Goal: Transaction & Acquisition: Subscribe to service/newsletter

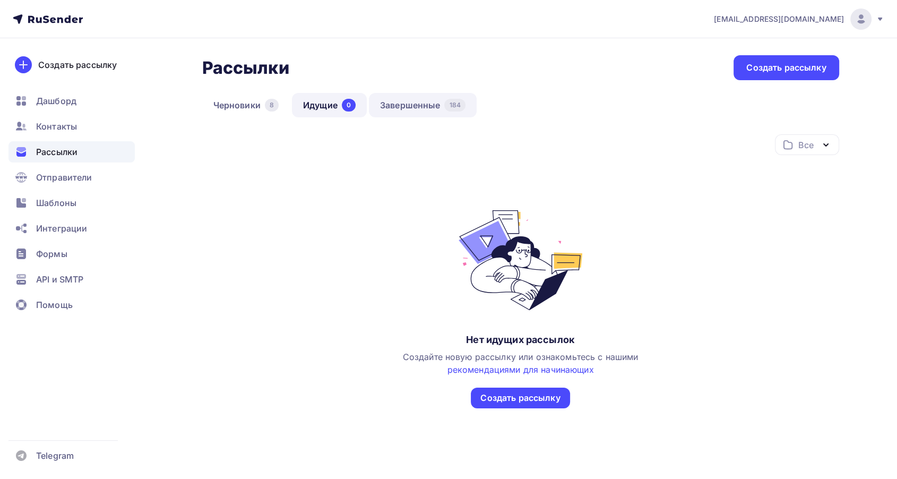
click at [437, 112] on link "Завершенные 184" at bounding box center [423, 105] width 108 height 24
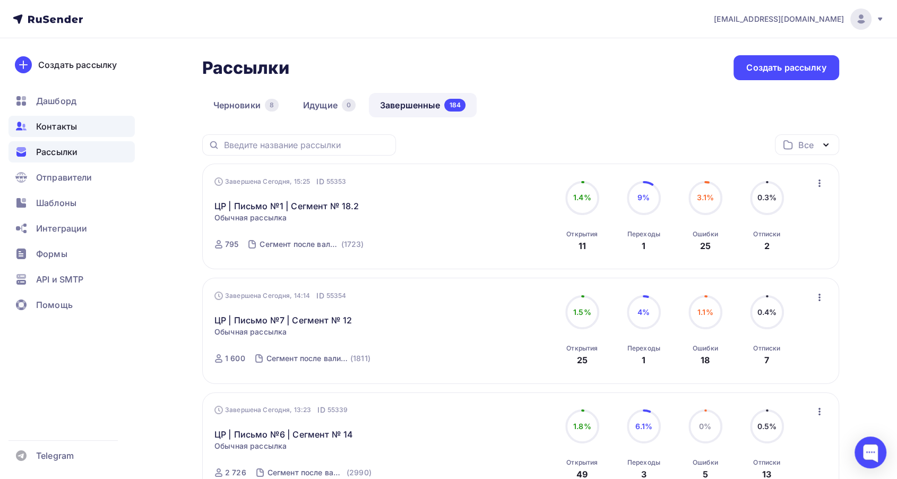
click at [52, 123] on span "Контакты" at bounding box center [56, 126] width 41 height 13
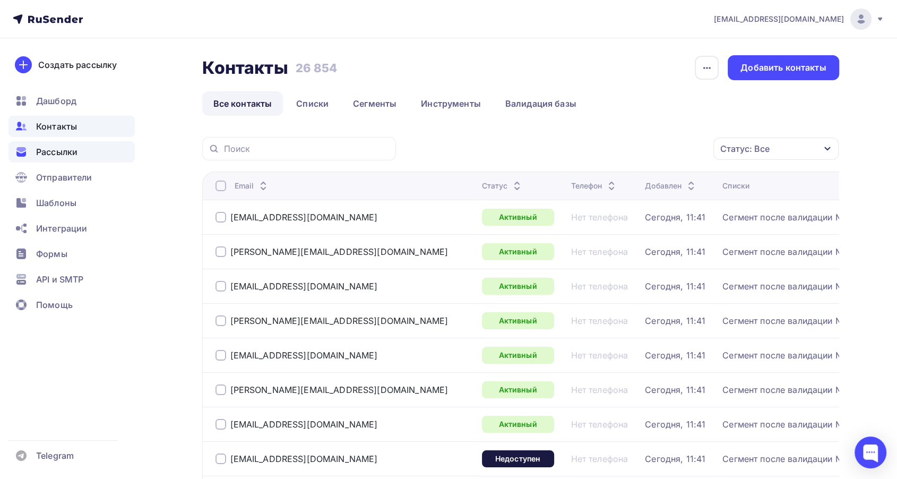
click at [72, 152] on span "Рассылки" at bounding box center [56, 151] width 41 height 13
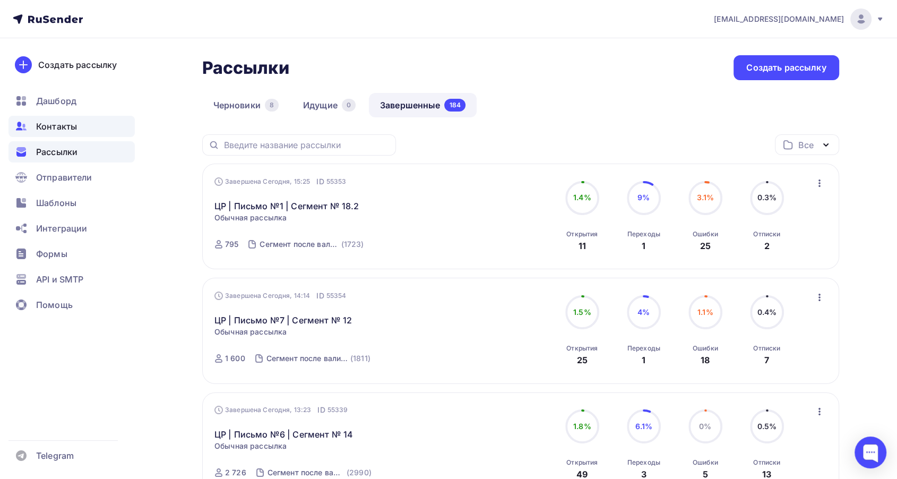
click at [59, 130] on span "Контакты" at bounding box center [56, 126] width 41 height 13
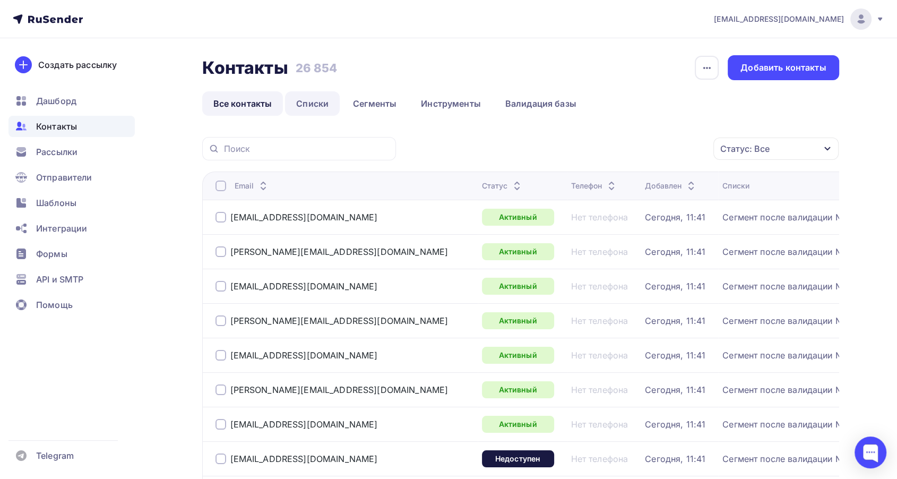
click at [309, 107] on link "Списки" at bounding box center [312, 103] width 55 height 24
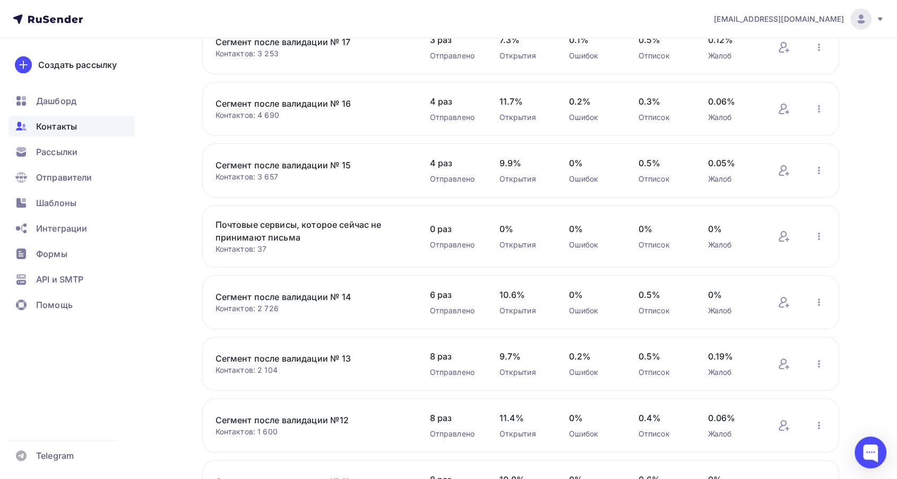
scroll to position [352, 0]
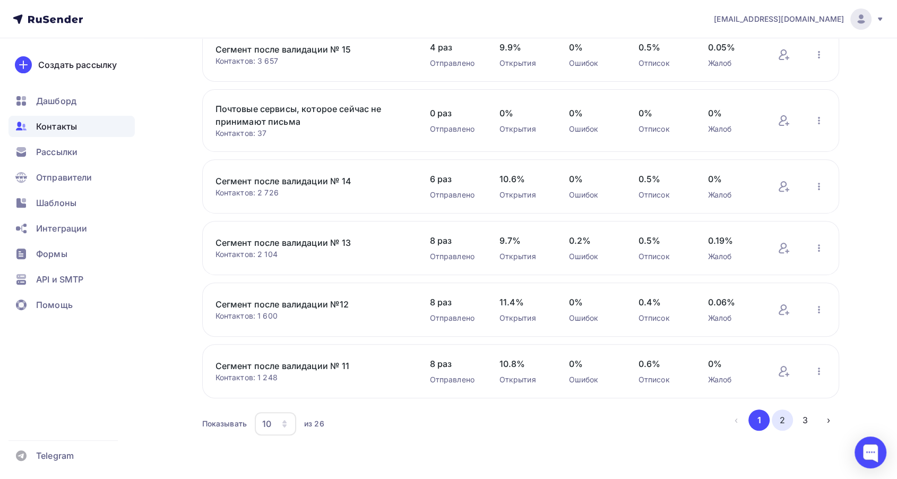
click at [777, 421] on button "2" at bounding box center [782, 419] width 21 height 21
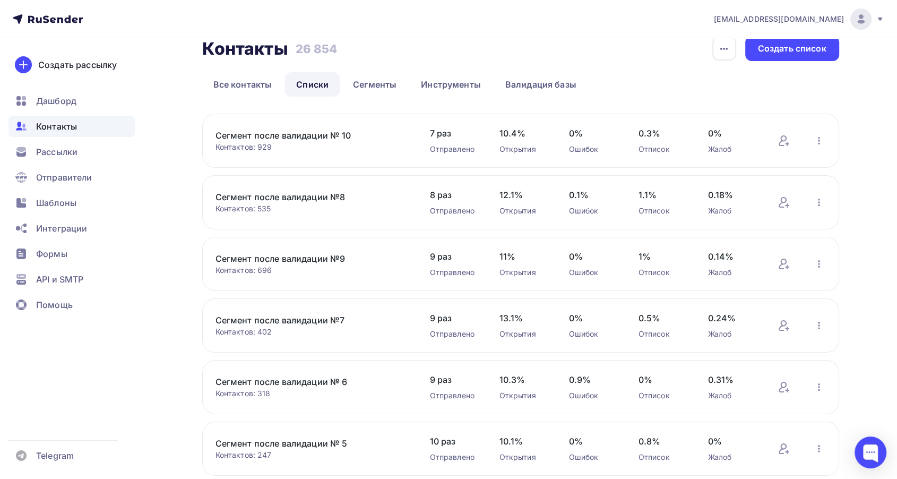
scroll to position [0, 0]
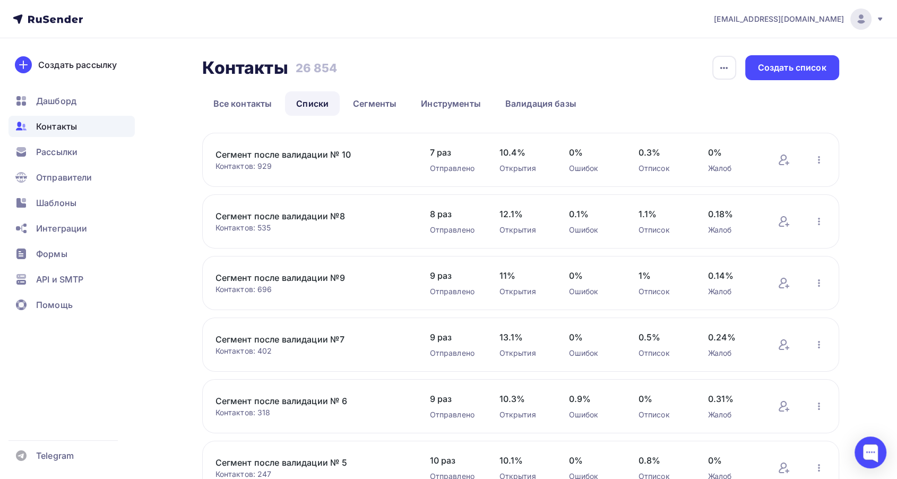
click at [314, 154] on link "Сегмент после валидации № 10" at bounding box center [306, 154] width 181 height 13
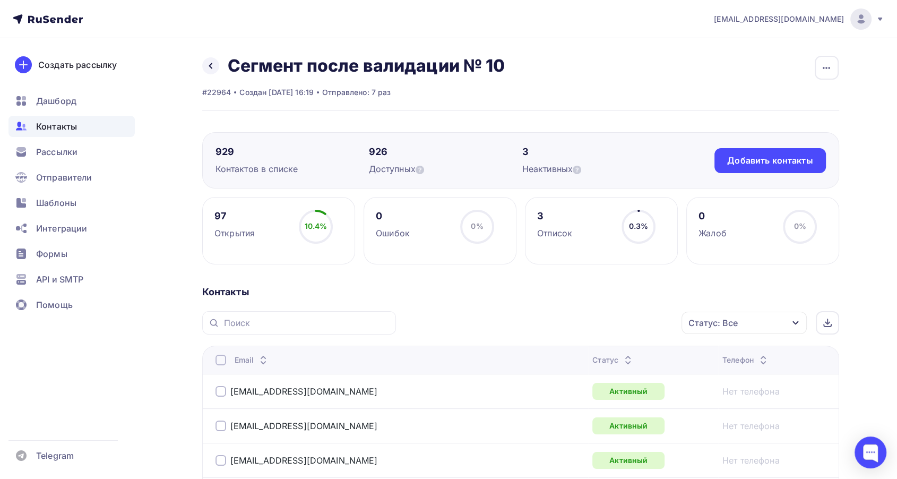
click at [622, 357] on icon at bounding box center [628, 362] width 13 height 13
click at [622, 355] on icon at bounding box center [628, 357] width 13 height 13
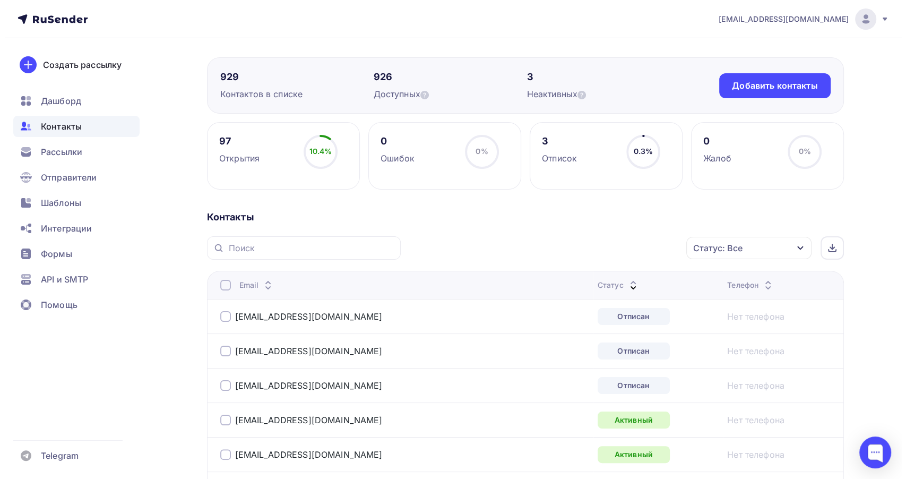
scroll to position [118, 0]
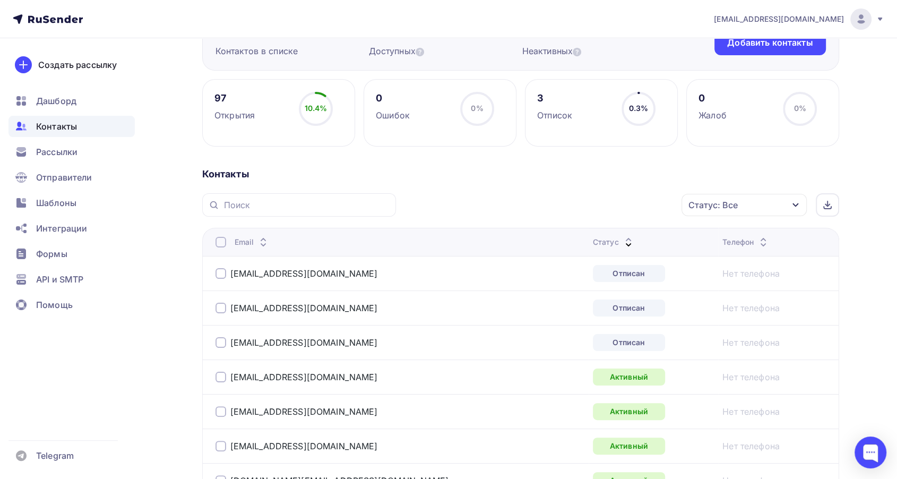
click at [223, 274] on div at bounding box center [221, 273] width 11 height 11
click at [223, 306] on div at bounding box center [221, 308] width 11 height 11
click at [217, 342] on div at bounding box center [221, 342] width 11 height 11
click at [573, 204] on div "Действие" at bounding box center [559, 205] width 41 height 13
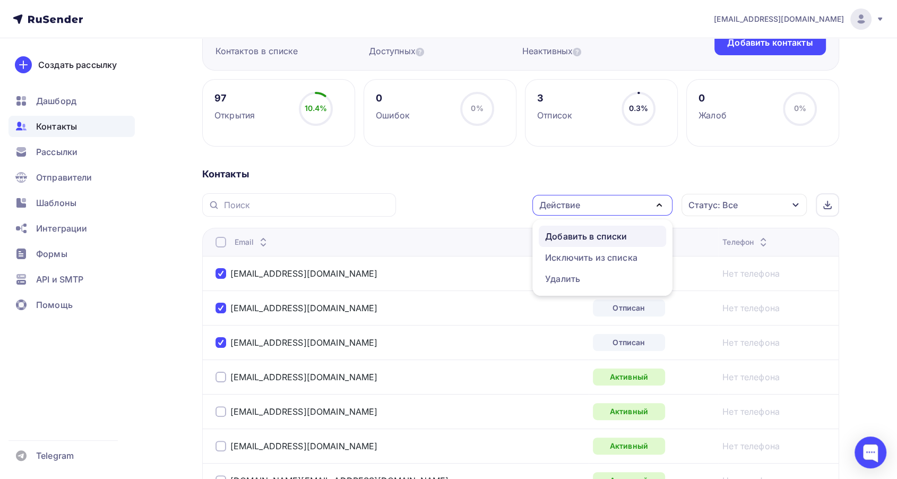
click at [563, 237] on div "Добавить в списки" at bounding box center [586, 236] width 82 height 13
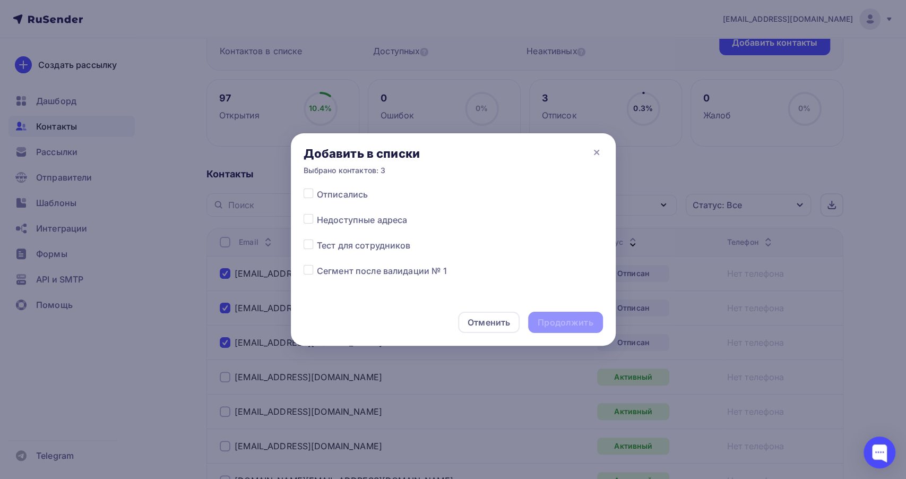
scroll to position [590, 0]
click at [311, 195] on div at bounding box center [310, 191] width 13 height 13
click at [317, 185] on label at bounding box center [317, 185] width 0 height 0
click at [310, 191] on input "checkbox" at bounding box center [309, 190] width 10 height 10
checkbox input "true"
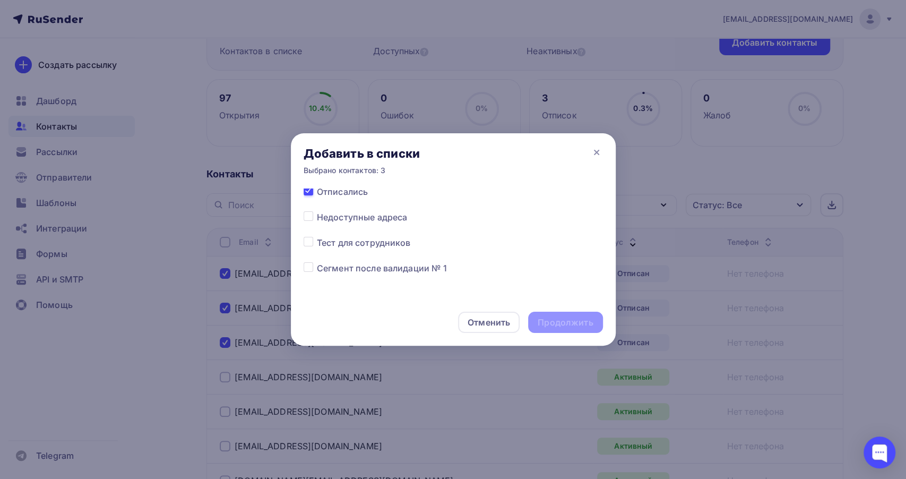
scroll to position [586, 0]
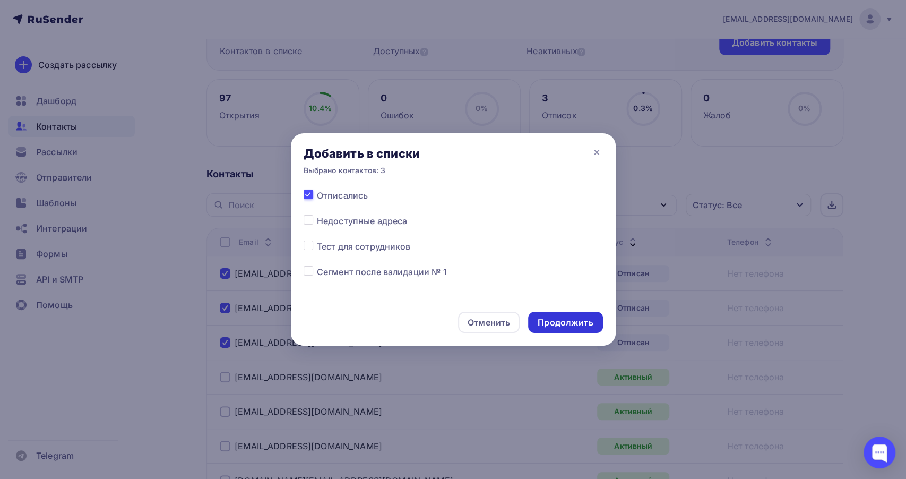
click at [556, 315] on div "Продолжить" at bounding box center [565, 322] width 74 height 21
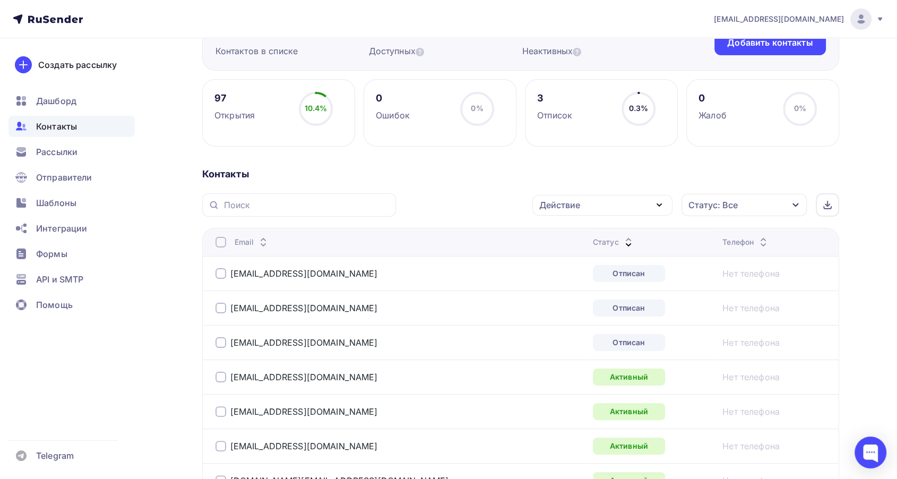
click at [216, 273] on div at bounding box center [221, 273] width 11 height 11
click at [222, 302] on div "[EMAIL_ADDRESS][DOMAIN_NAME]" at bounding box center [348, 307] width 265 height 17
click at [222, 310] on div at bounding box center [221, 308] width 11 height 11
click at [227, 342] on div "[EMAIL_ADDRESS][DOMAIN_NAME]" at bounding box center [297, 342] width 162 height 11
click at [219, 344] on div at bounding box center [221, 342] width 11 height 11
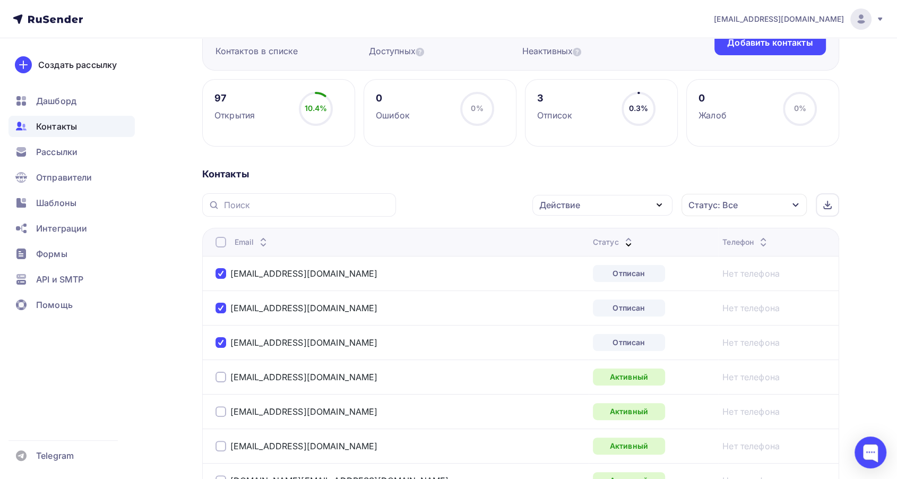
click at [560, 207] on div "Действие" at bounding box center [559, 205] width 41 height 13
click at [576, 254] on div "Исключить из списка" at bounding box center [591, 257] width 92 height 13
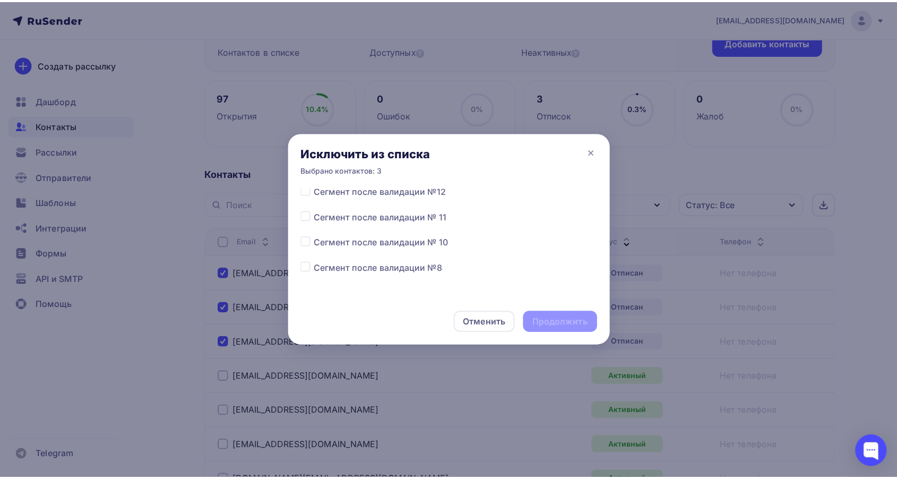
scroll to position [236, 0]
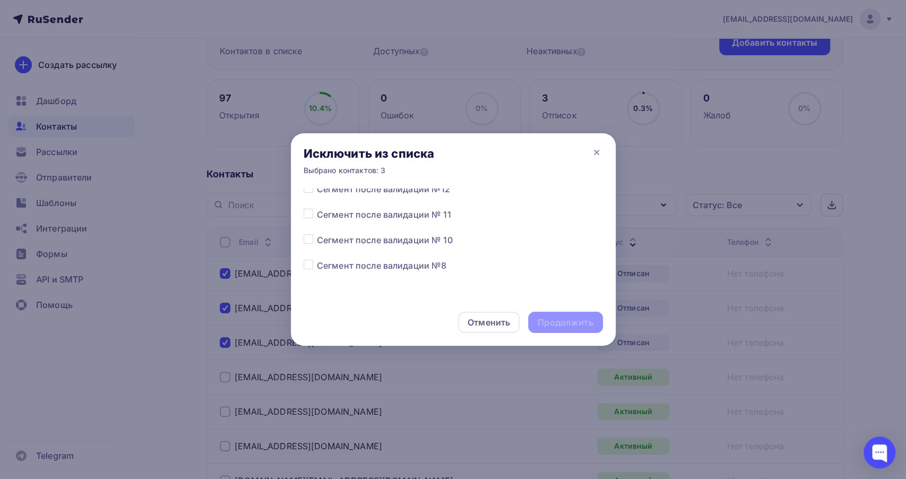
click at [317, 234] on label at bounding box center [317, 234] width 0 height 0
click at [304, 240] on input "checkbox" at bounding box center [309, 239] width 10 height 10
checkbox input "true"
click at [551, 316] on div "Продолжить" at bounding box center [565, 322] width 55 height 12
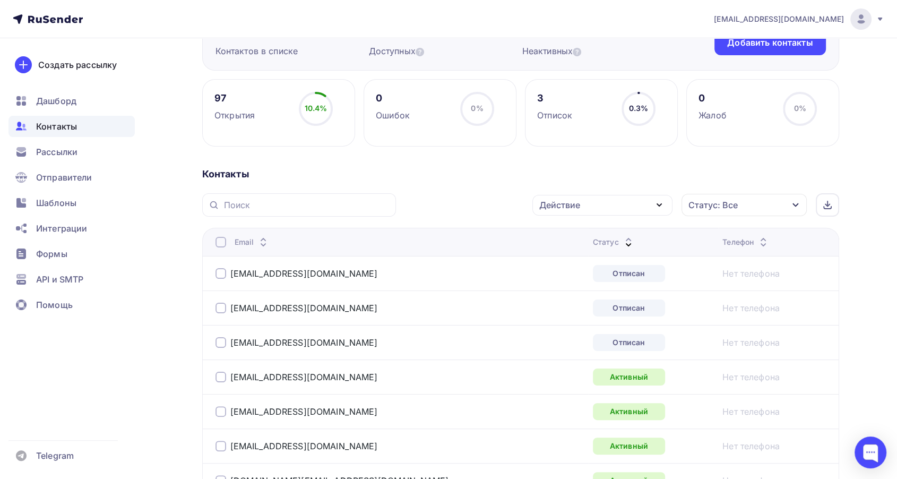
click at [622, 240] on icon at bounding box center [628, 244] width 13 height 13
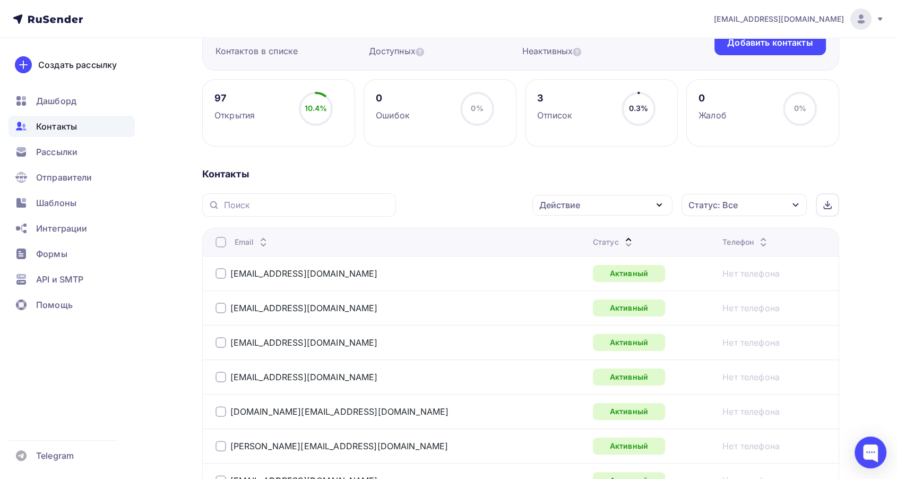
click at [622, 239] on icon at bounding box center [628, 244] width 13 height 13
click at [622, 235] on icon at bounding box center [628, 239] width 13 height 13
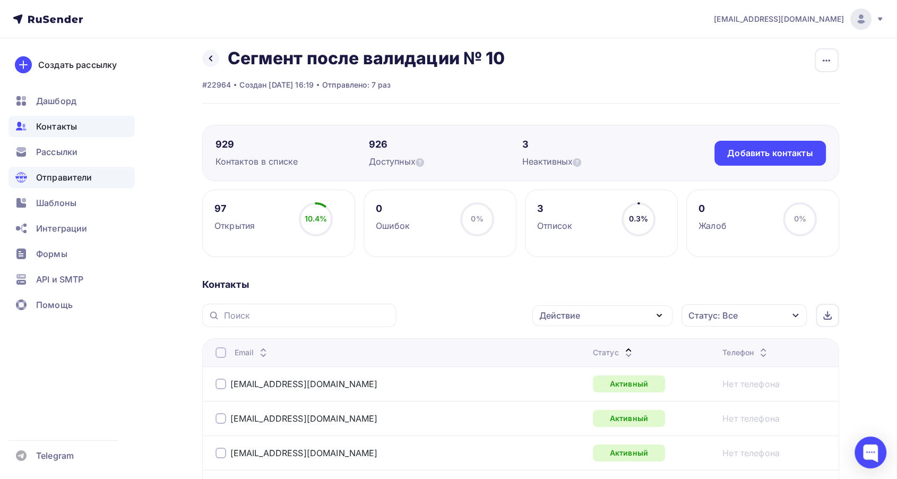
scroll to position [0, 0]
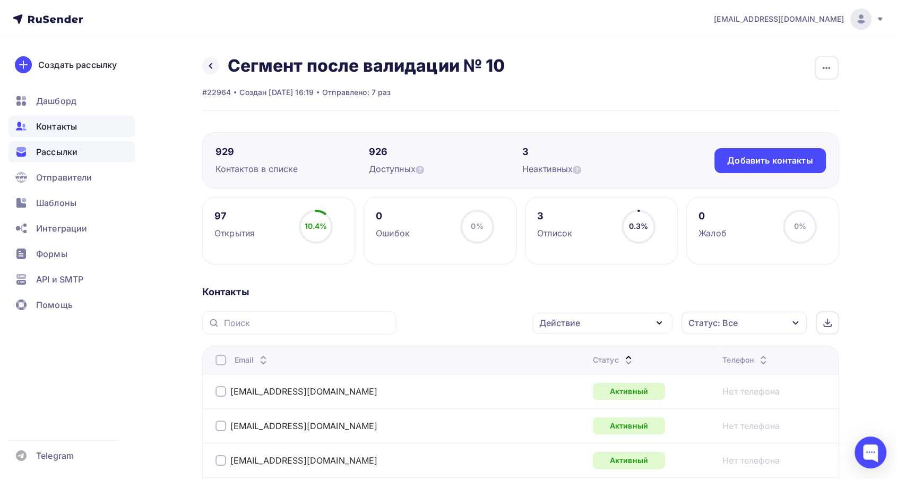
click at [66, 152] on span "Рассылки" at bounding box center [56, 151] width 41 height 13
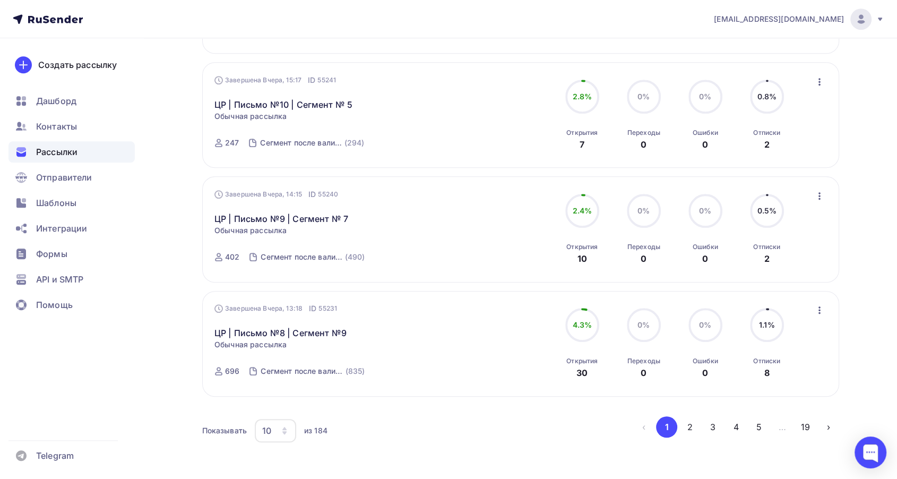
scroll to position [944, 0]
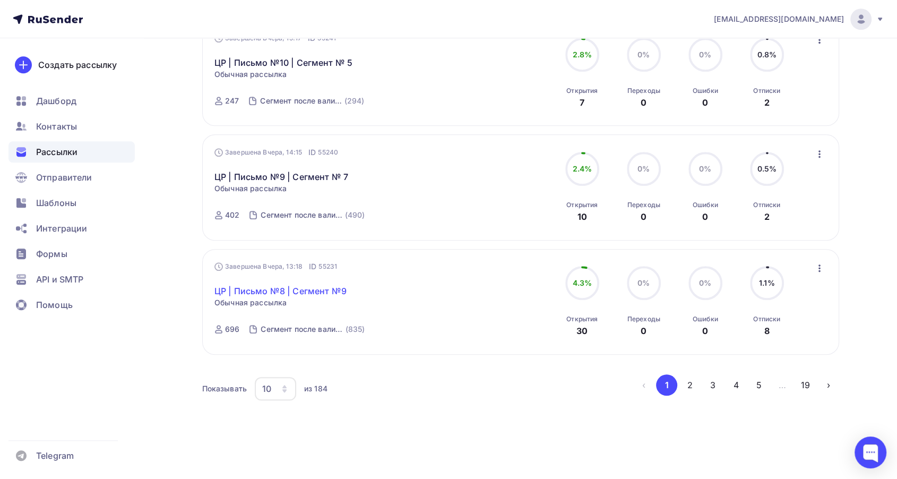
click at [281, 294] on link "ЦР | Письмо №8 | Сегмент №9" at bounding box center [281, 291] width 132 height 13
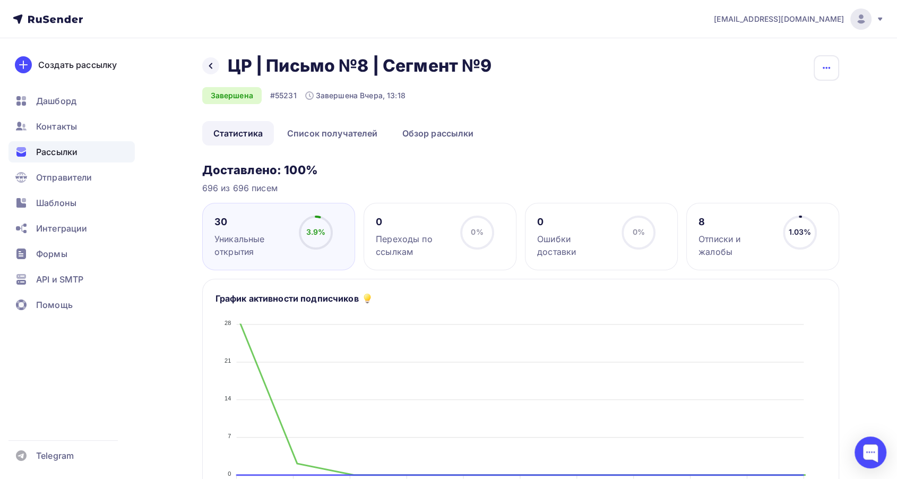
click at [830, 64] on icon "button" at bounding box center [826, 68] width 13 height 13
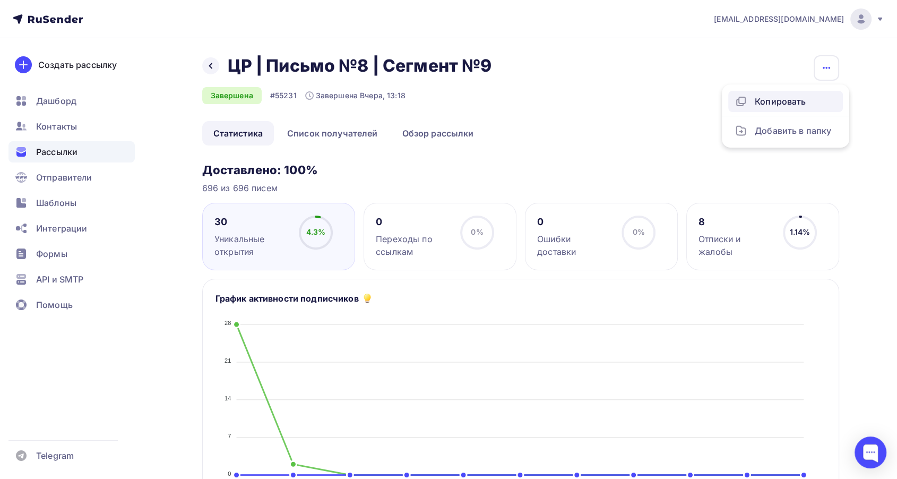
click at [778, 105] on div "Копировать" at bounding box center [786, 101] width 102 height 13
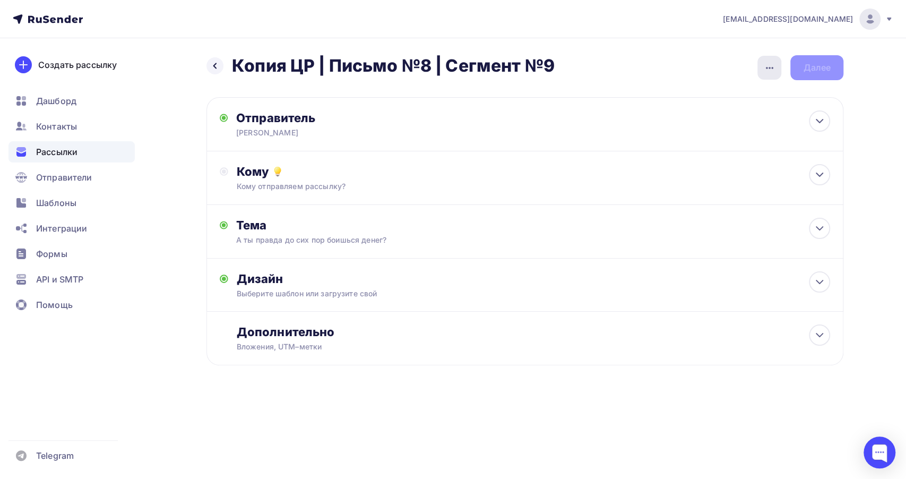
click at [761, 72] on div "button" at bounding box center [770, 68] width 24 height 24
click at [729, 121] on div "Переименовать рассылку" at bounding box center [714, 122] width 132 height 13
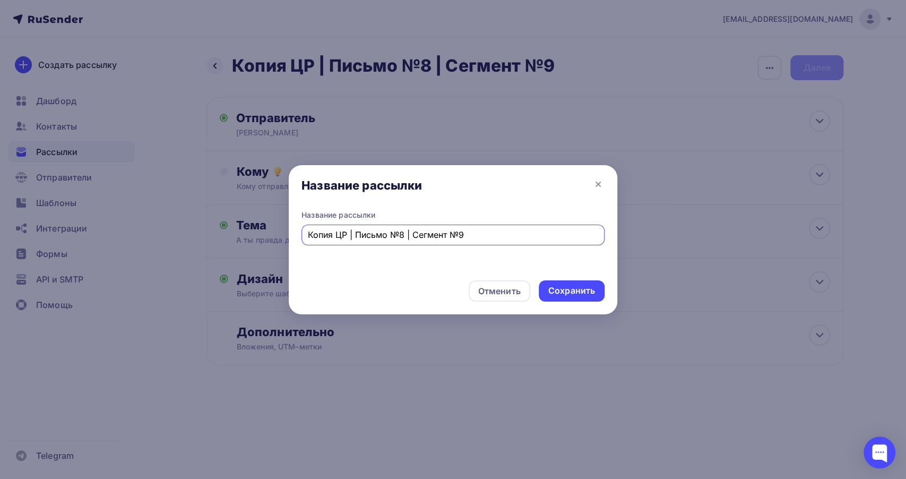
drag, startPoint x: 336, startPoint y: 238, endPoint x: 276, endPoint y: 238, distance: 59.5
click at [276, 238] on div "Название рассылки Название рассылки Копия ЦР | Письмо №8 | Сегмент №9 Отменить …" at bounding box center [453, 239] width 906 height 479
click at [447, 231] on input "ЦР | Письмо №8 | Сегмент №9" at bounding box center [453, 234] width 291 height 13
type input "ЦР | Письмо №8 | Сегмент №10"
click at [568, 288] on div "Сохранить" at bounding box center [572, 291] width 47 height 12
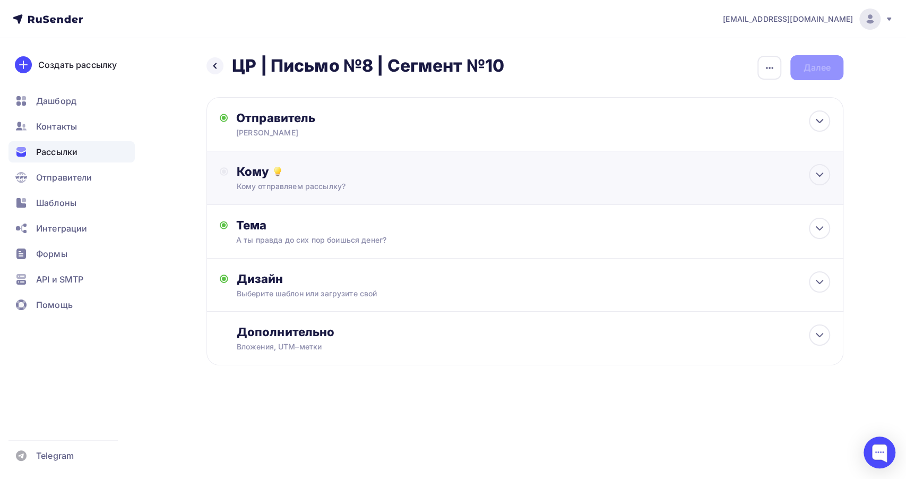
click at [363, 183] on div "Кому отправляем рассылку?" at bounding box center [504, 186] width 535 height 11
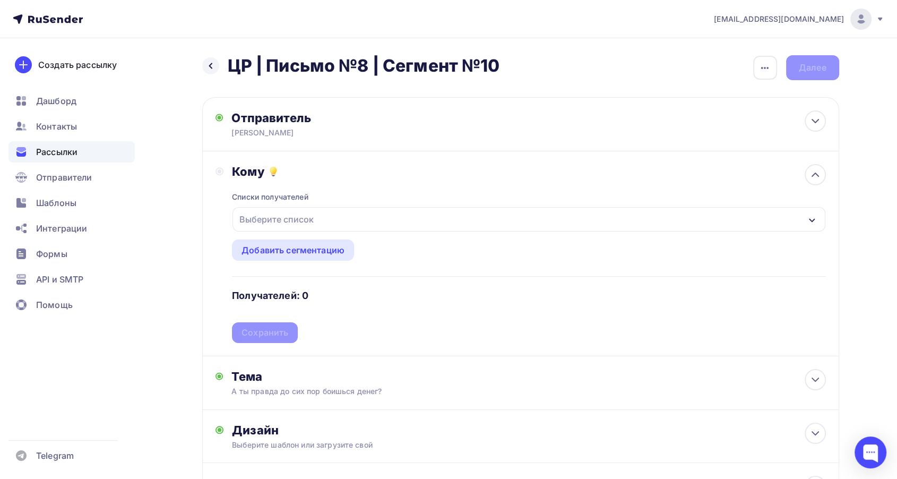
click at [310, 231] on button "Выберите список" at bounding box center [529, 219] width 594 height 25
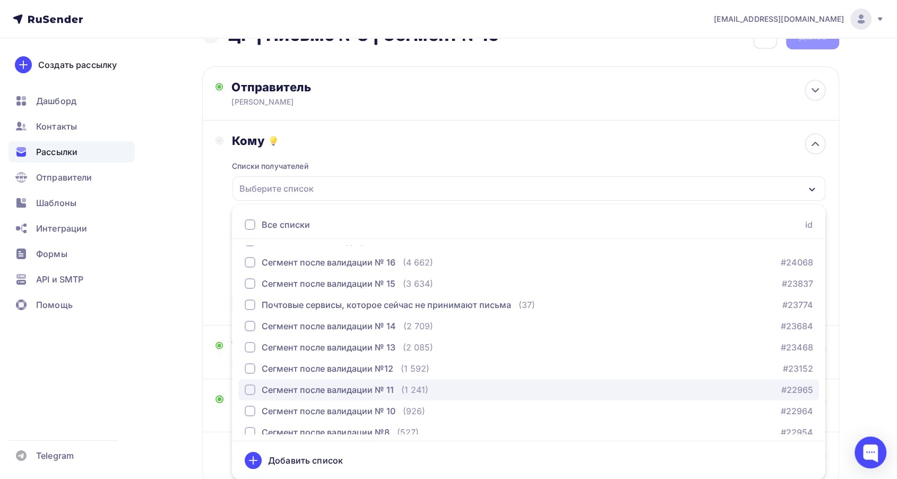
scroll to position [59, 0]
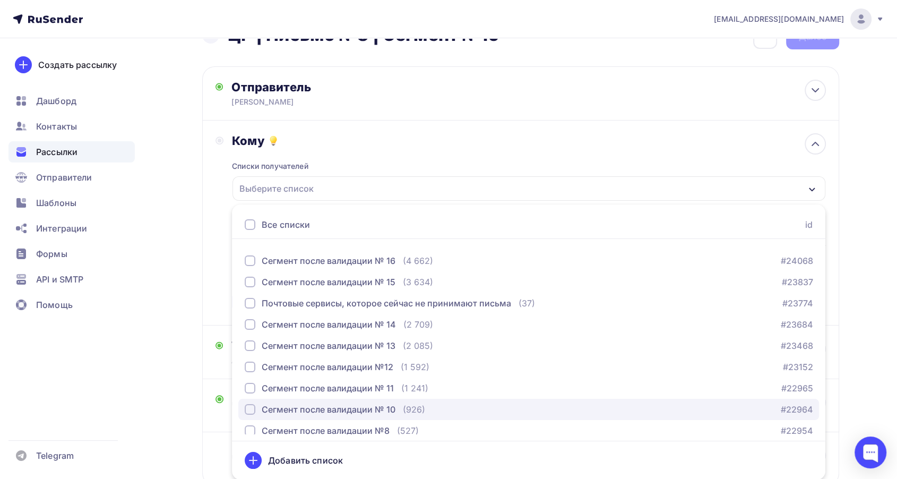
click at [388, 404] on div "Сегмент после валидации № 10" at bounding box center [329, 409] width 134 height 13
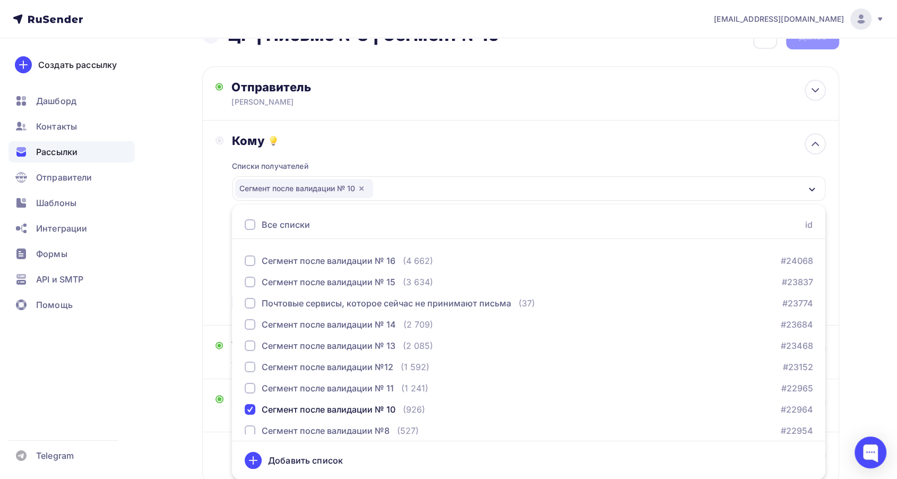
click at [377, 155] on div "Списки получателей Сегмент после валидации № 10 Все списки id 18.1 (831) #25696…" at bounding box center [529, 230] width 594 height 164
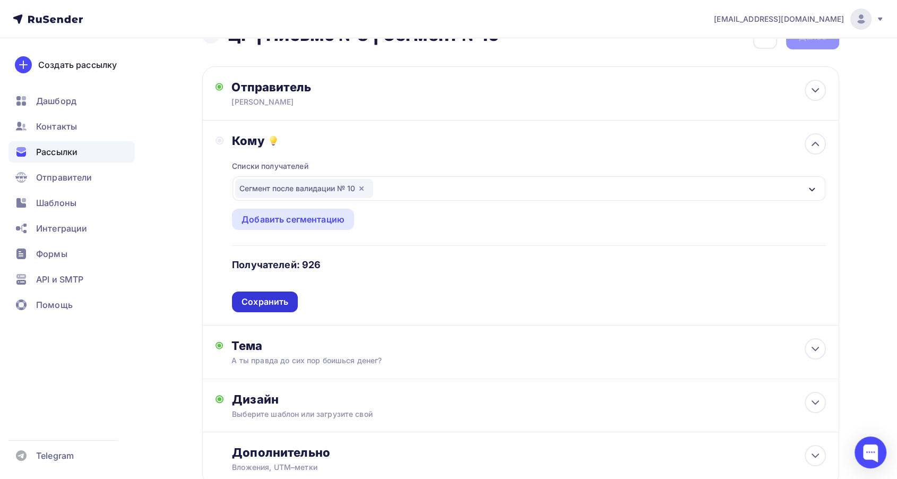
click at [280, 301] on div "Сохранить" at bounding box center [265, 302] width 47 height 12
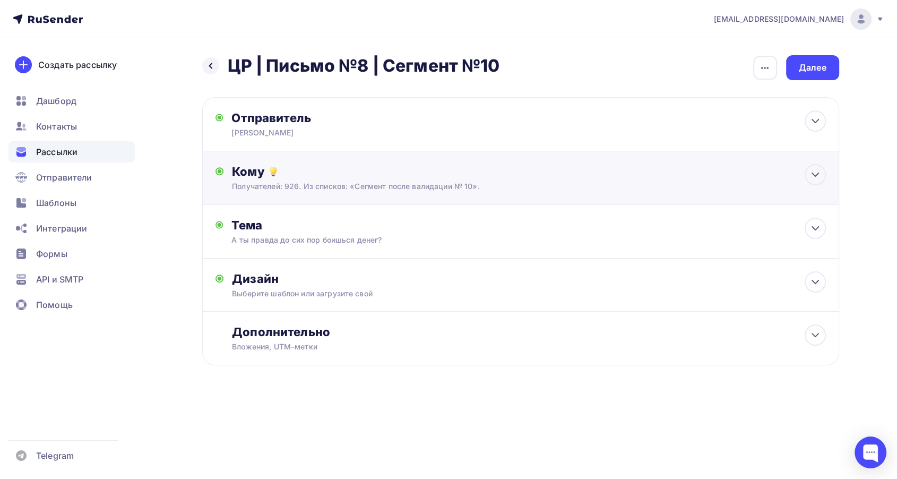
scroll to position [0, 0]
click at [395, 272] on div "Дизайн" at bounding box center [534, 278] width 594 height 15
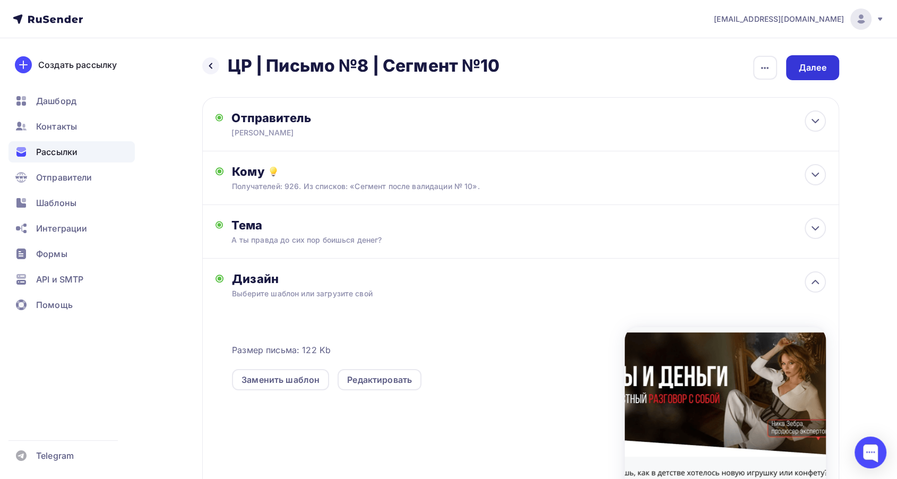
click at [808, 62] on div "Далее" at bounding box center [813, 68] width 28 height 12
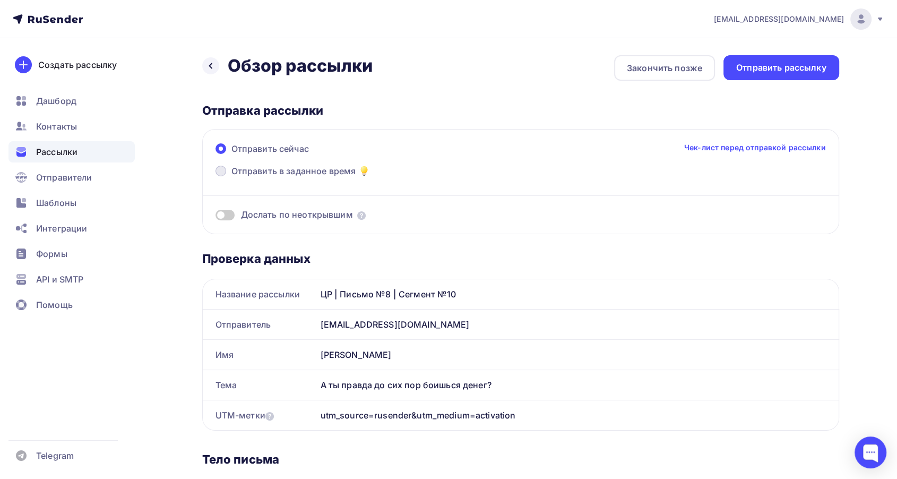
click at [309, 169] on span "Отправить в заданное время" at bounding box center [294, 171] width 125 height 13
click at [232, 177] on input "Отправить в заданное время" at bounding box center [232, 177] width 0 height 0
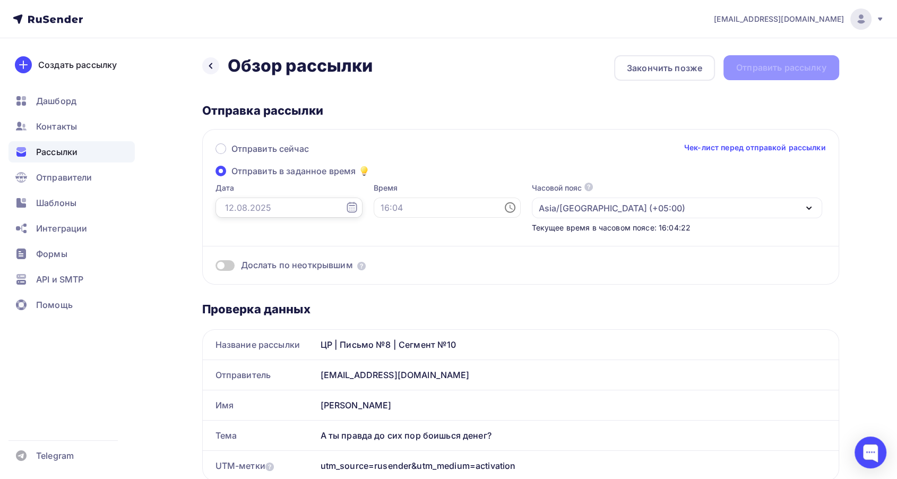
click at [267, 211] on input "text" at bounding box center [289, 208] width 147 height 20
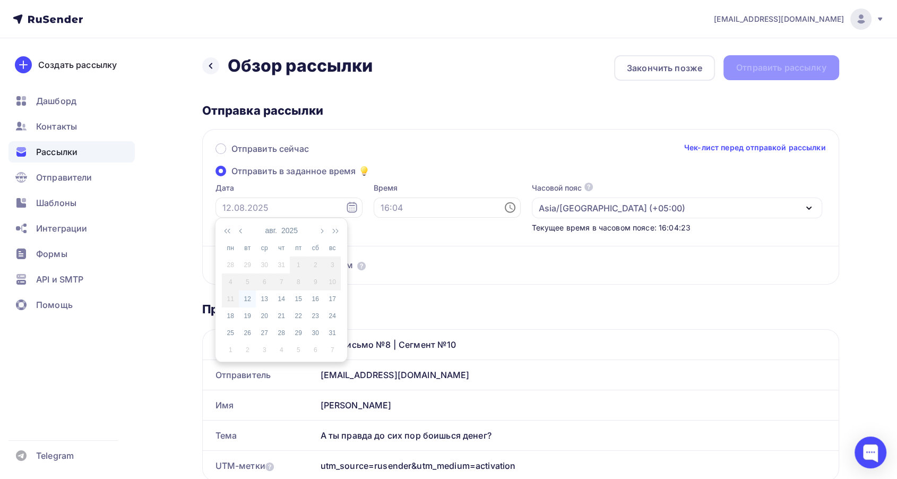
click at [250, 298] on div "12" at bounding box center [247, 299] width 17 height 10
type input "[DATE]"
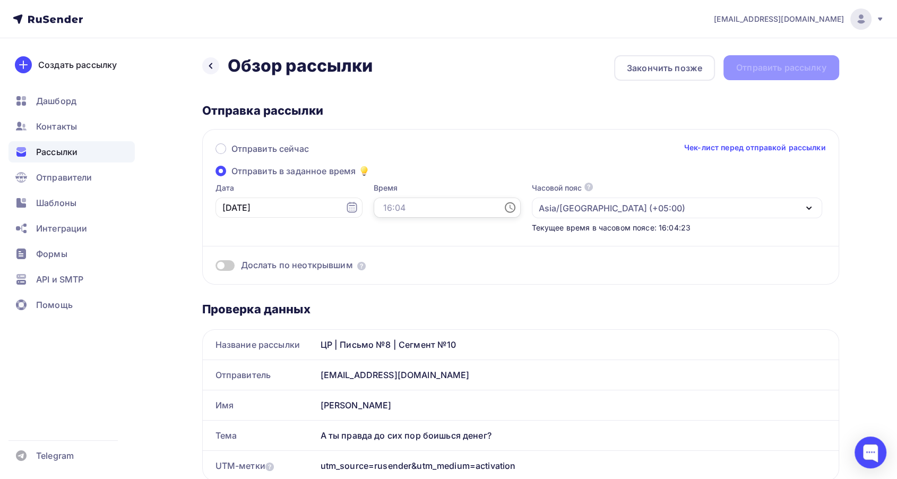
click at [378, 207] on input "text" at bounding box center [447, 208] width 147 height 20
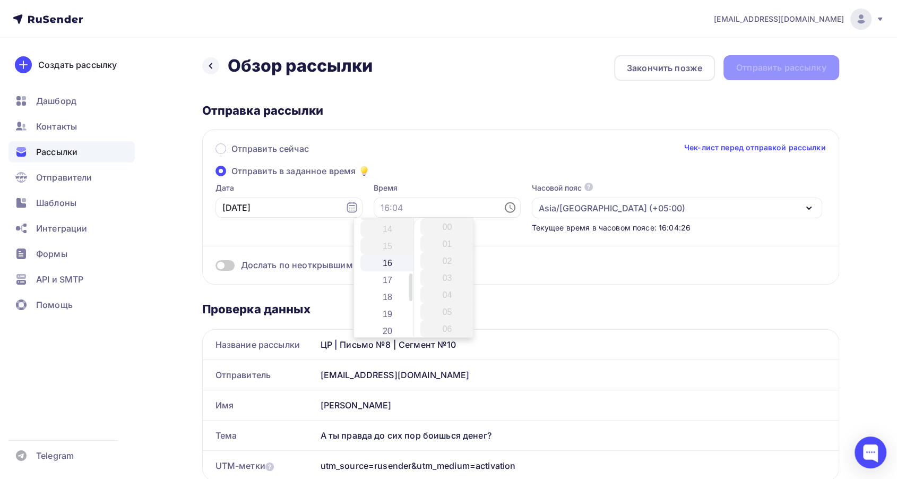
click at [387, 263] on li "16" at bounding box center [389, 262] width 56 height 17
click at [447, 263] on li "16" at bounding box center [449, 262] width 56 height 17
type input "16:16"
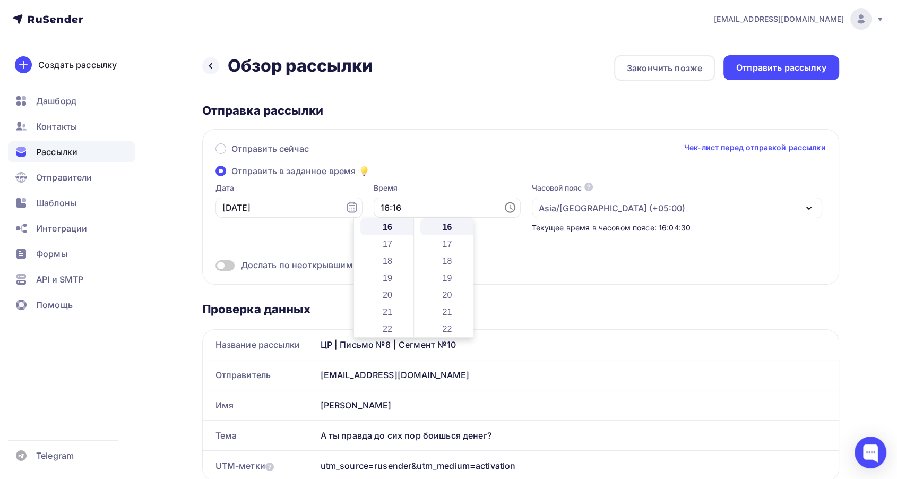
click at [437, 153] on div "Отправить сейчас Чек-лист перед отправкой рассылки" at bounding box center [521, 153] width 611 height 22
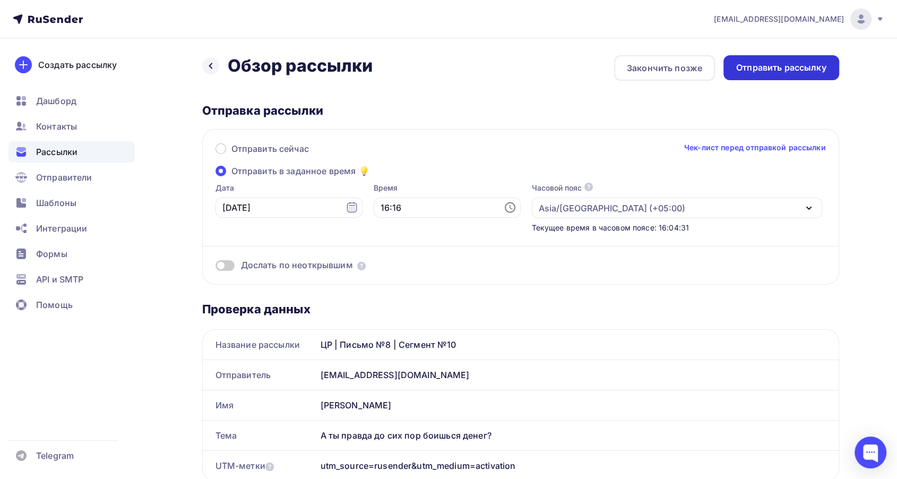
click at [758, 68] on div "Отправить рассылку" at bounding box center [781, 68] width 90 height 12
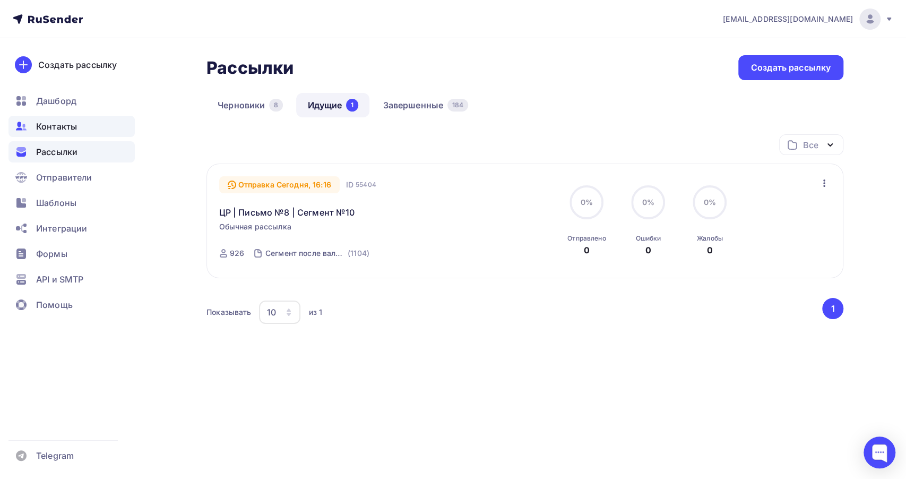
click at [54, 126] on span "Контакты" at bounding box center [56, 126] width 41 height 13
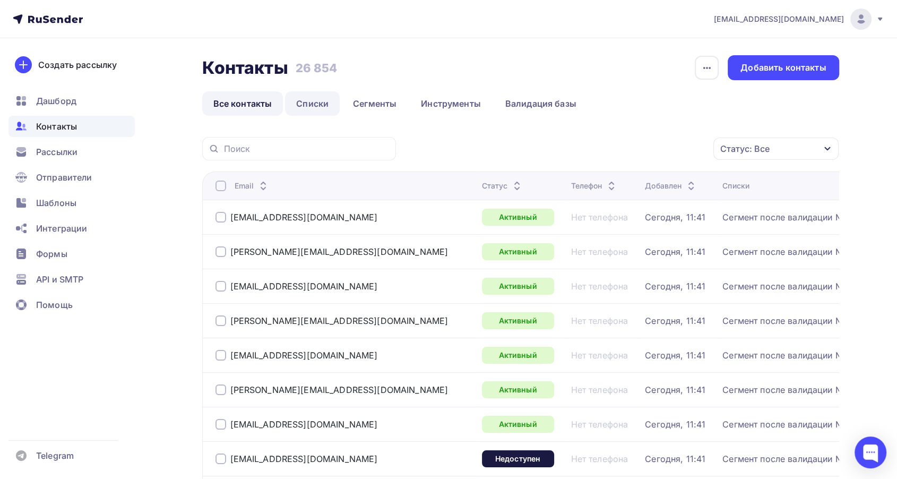
click at [311, 98] on link "Списки" at bounding box center [312, 103] width 55 height 24
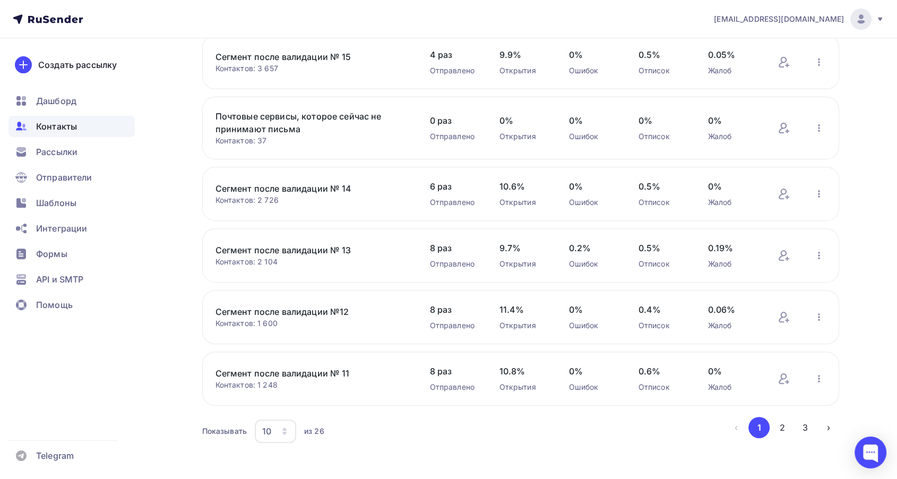
scroll to position [352, 0]
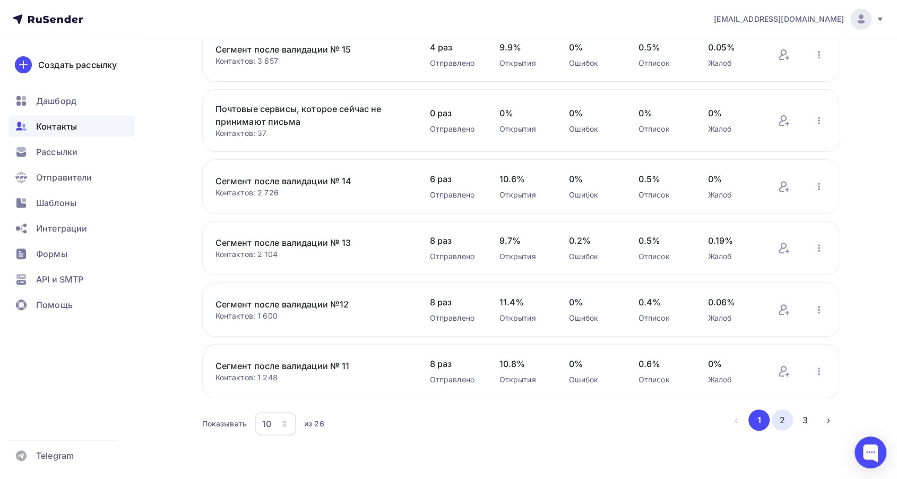
click at [789, 419] on button "2" at bounding box center [782, 419] width 21 height 21
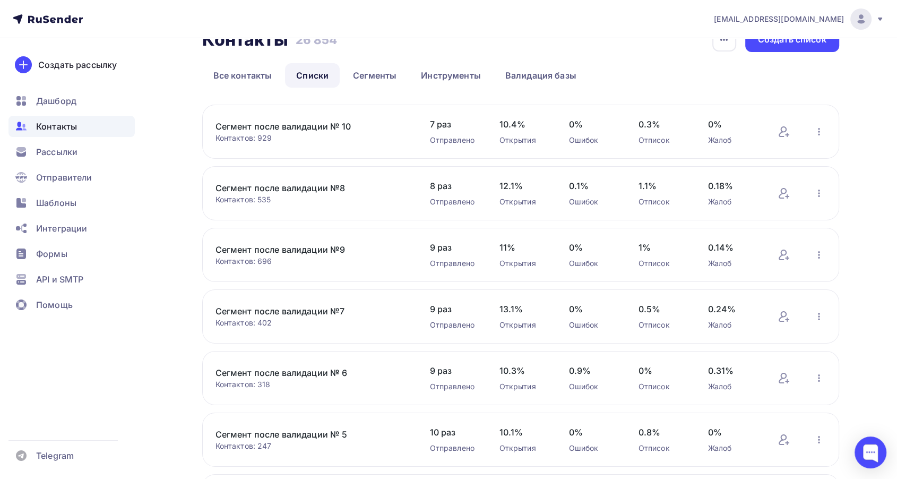
scroll to position [0, 0]
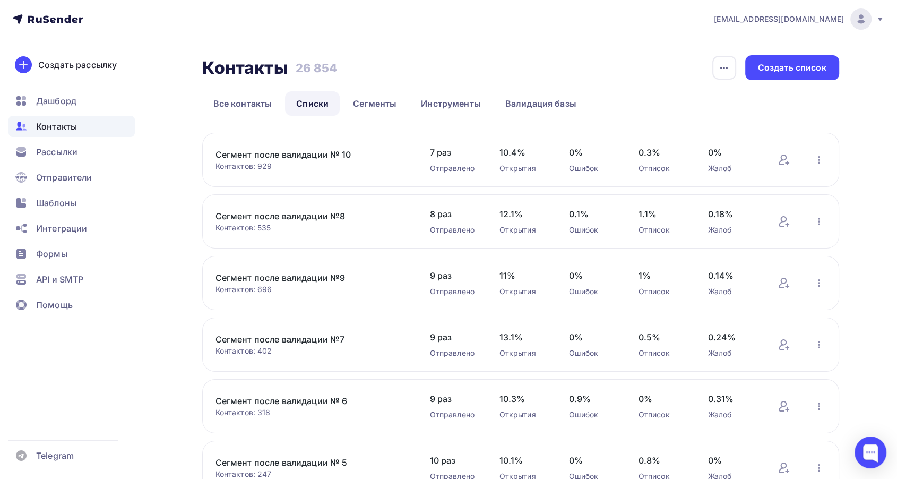
click at [314, 214] on link "Сегмент после валидации №8" at bounding box center [306, 216] width 181 height 13
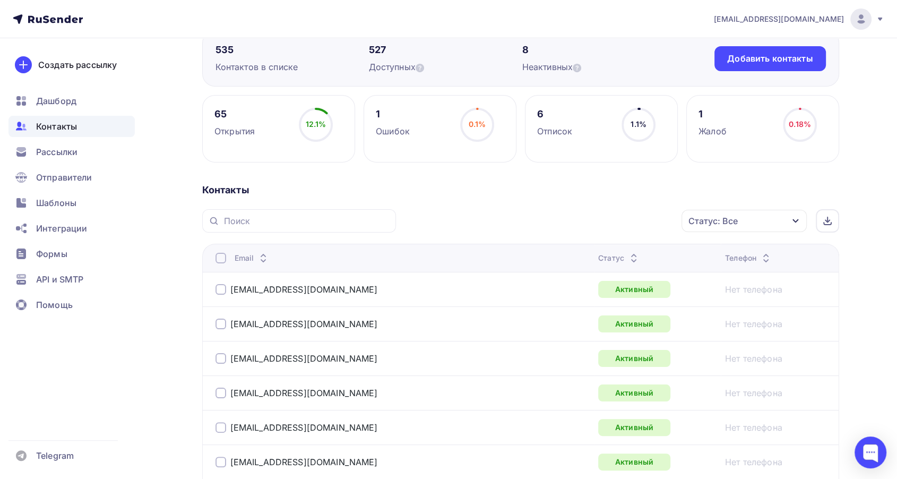
scroll to position [118, 0]
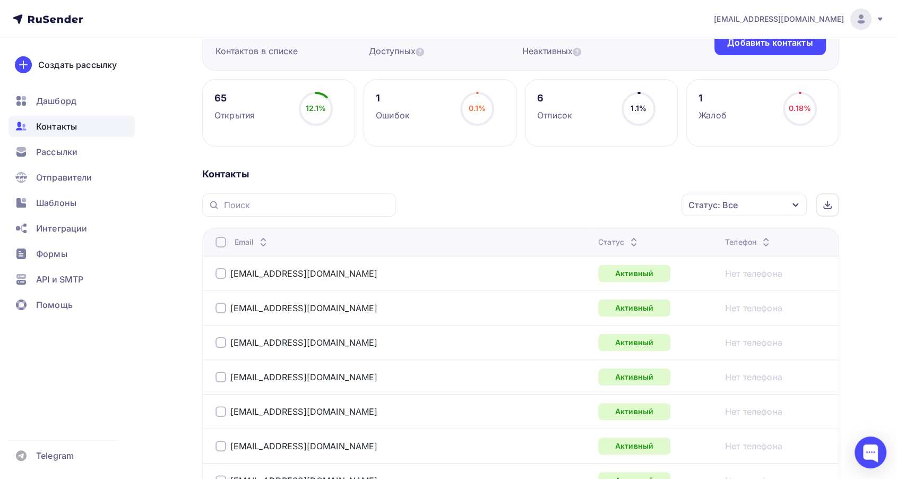
click at [628, 242] on icon at bounding box center [634, 244] width 13 height 13
click at [622, 239] on icon at bounding box center [628, 244] width 13 height 13
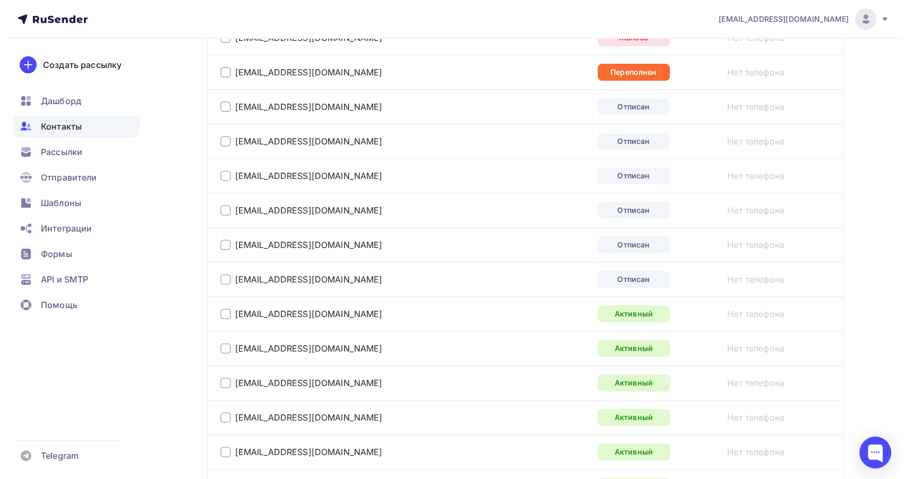
scroll to position [236, 0]
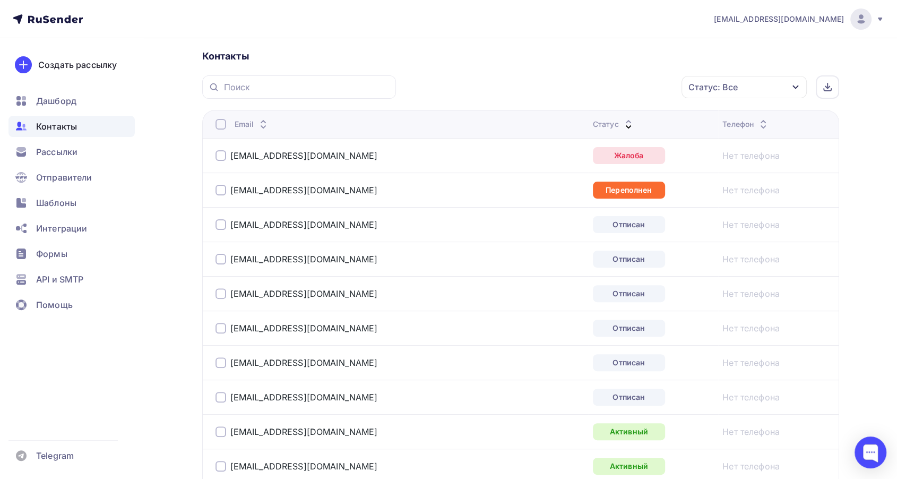
click at [217, 157] on div at bounding box center [221, 155] width 11 height 11
drag, startPoint x: 535, startPoint y: 89, endPoint x: 544, endPoint y: 93, distance: 9.5
click at [536, 89] on div "Действие" at bounding box center [603, 87] width 140 height 21
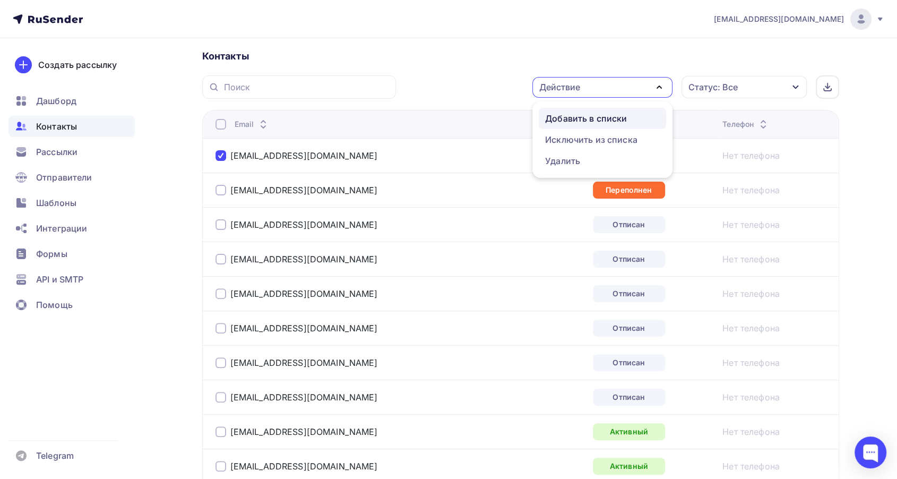
click at [569, 114] on div "Добавить в списки" at bounding box center [586, 118] width 82 height 13
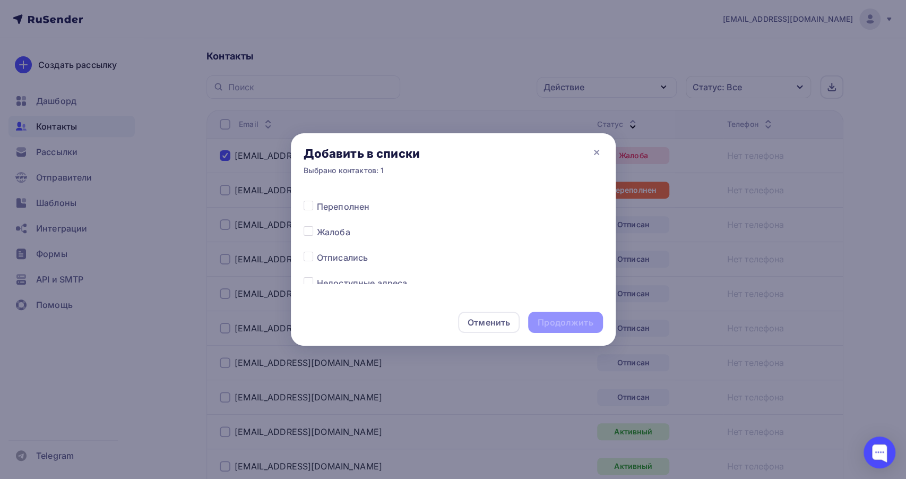
scroll to position [531, 0]
click at [317, 219] on label at bounding box center [317, 219] width 0 height 0
click at [306, 225] on input "checkbox" at bounding box center [309, 224] width 10 height 10
checkbox input "true"
click at [576, 316] on div "Продолжить" at bounding box center [565, 322] width 55 height 12
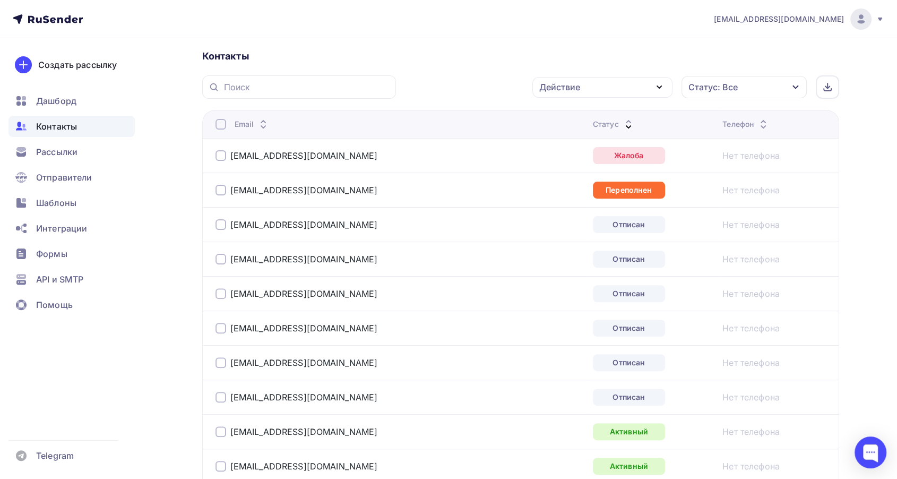
click at [221, 193] on div at bounding box center [221, 190] width 11 height 11
click at [547, 85] on div "Действие" at bounding box center [559, 87] width 41 height 13
click at [553, 116] on div "Добавить в списки" at bounding box center [586, 118] width 82 height 13
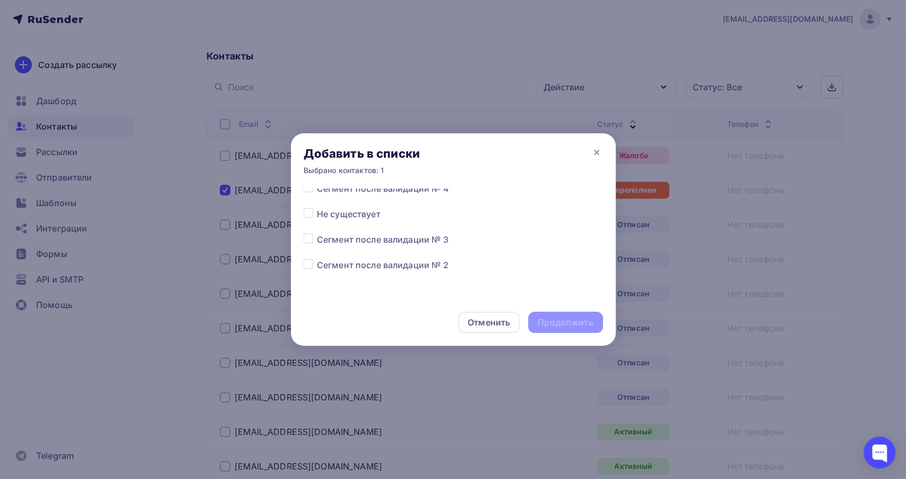
scroll to position [472, 0]
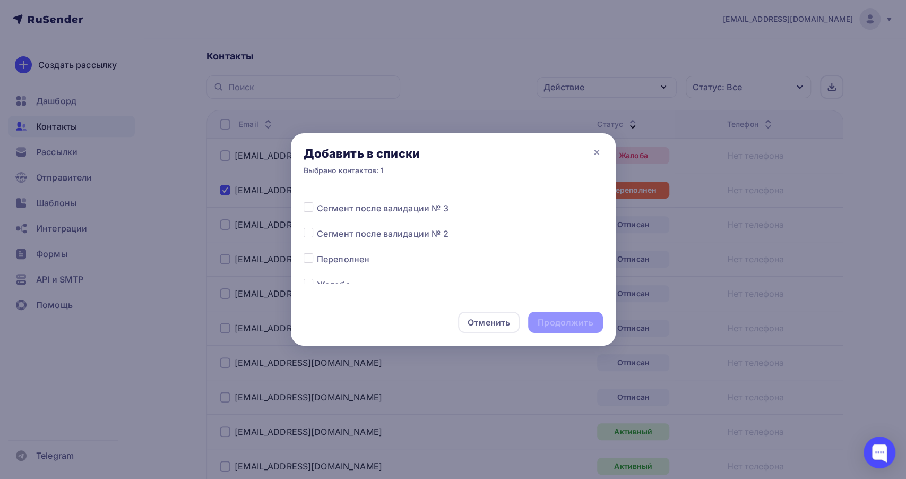
click at [317, 253] on label at bounding box center [317, 253] width 0 height 0
click at [310, 260] on input "checkbox" at bounding box center [309, 258] width 10 height 10
checkbox input "true"
click at [543, 321] on div "Продолжить" at bounding box center [565, 322] width 55 height 12
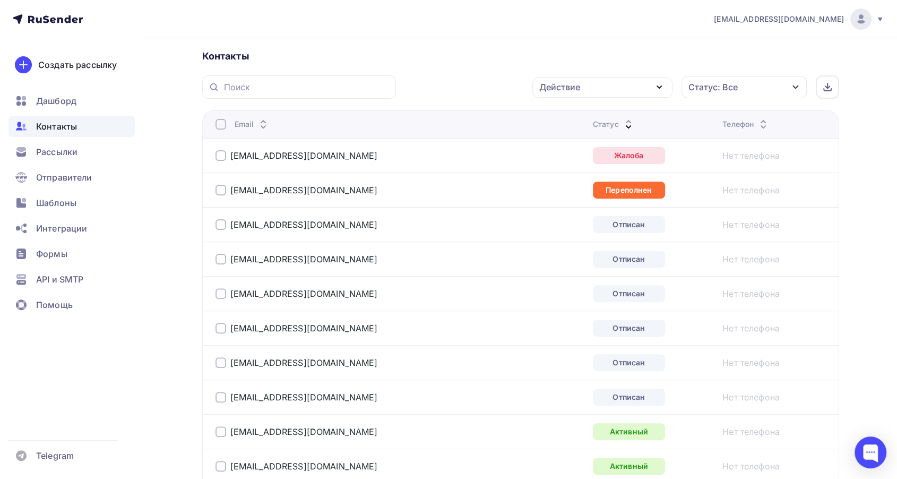
click at [225, 225] on div at bounding box center [221, 224] width 11 height 11
click at [221, 258] on div at bounding box center [221, 259] width 11 height 11
click at [228, 290] on div "[EMAIL_ADDRESS][DOMAIN_NAME]" at bounding box center [297, 293] width 162 height 11
click at [223, 293] on div at bounding box center [221, 293] width 11 height 11
click at [220, 327] on div at bounding box center [221, 328] width 11 height 11
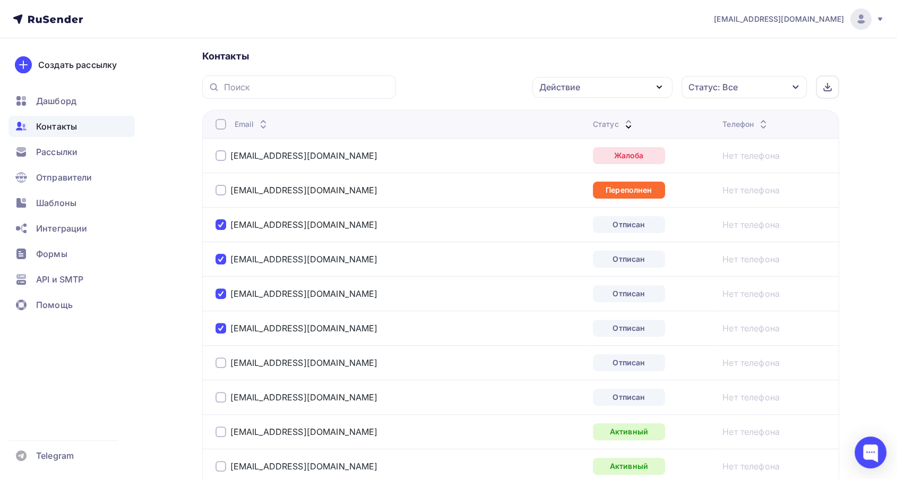
click at [218, 362] on div at bounding box center [221, 362] width 11 height 11
click at [220, 398] on div at bounding box center [221, 397] width 11 height 11
click at [604, 85] on div "Действие" at bounding box center [603, 87] width 140 height 21
click at [592, 119] on div "Добавить в списки" at bounding box center [586, 118] width 82 height 13
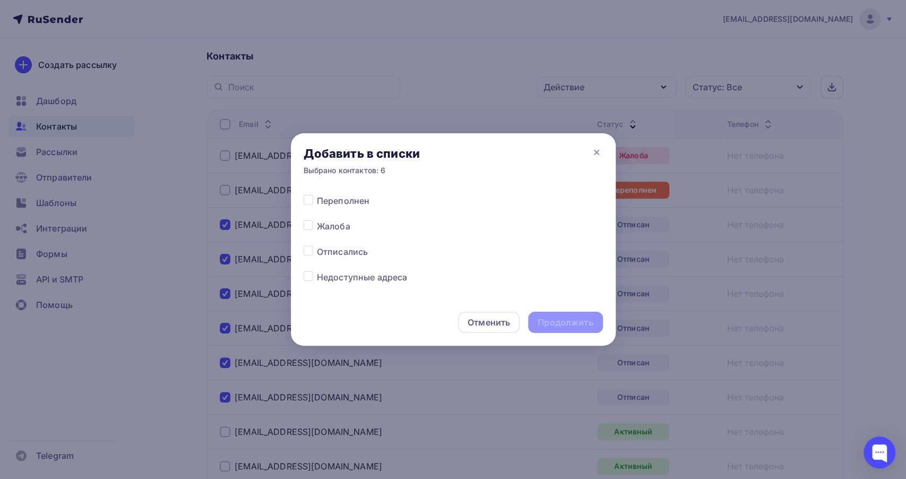
scroll to position [531, 0]
click at [317, 244] on label at bounding box center [317, 244] width 0 height 0
click at [306, 251] on input "checkbox" at bounding box center [309, 249] width 10 height 10
checkbox input "true"
click at [549, 319] on div "Продолжить" at bounding box center [565, 322] width 55 height 12
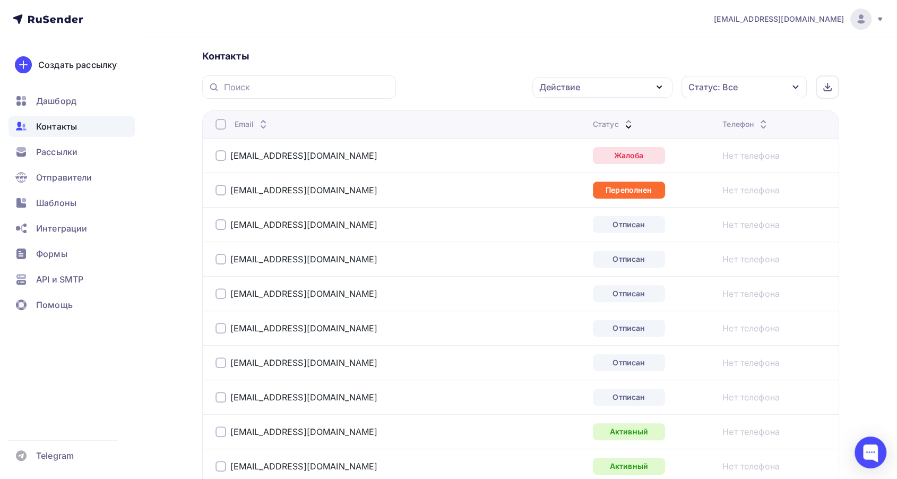
click at [227, 154] on div "[EMAIL_ADDRESS][DOMAIN_NAME]" at bounding box center [297, 155] width 162 height 11
click at [219, 162] on div "[EMAIL_ADDRESS][DOMAIN_NAME]" at bounding box center [348, 155] width 265 height 17
click at [216, 158] on div at bounding box center [221, 155] width 11 height 11
click at [221, 192] on div at bounding box center [221, 190] width 11 height 11
click at [219, 219] on div at bounding box center [221, 224] width 11 height 11
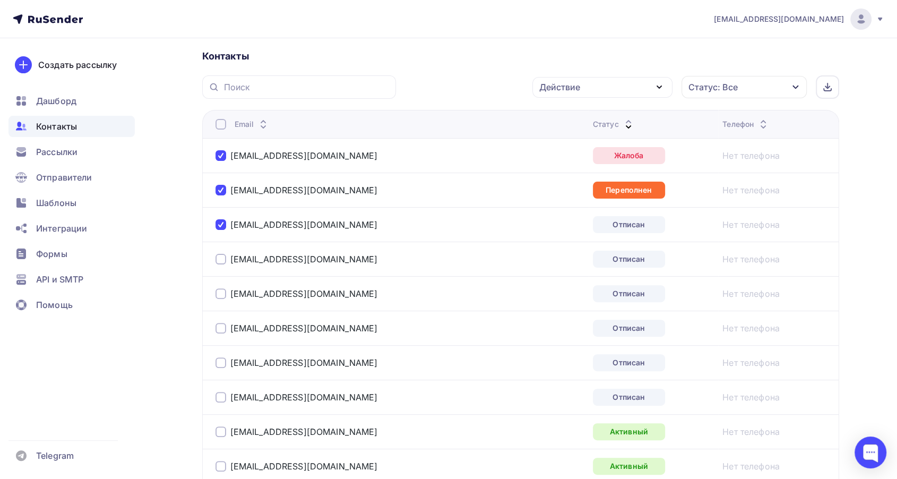
click at [221, 251] on div "[EMAIL_ADDRESS][DOMAIN_NAME]" at bounding box center [348, 259] width 265 height 17
click at [221, 255] on div at bounding box center [221, 259] width 11 height 11
click at [219, 284] on td "[EMAIL_ADDRESS][DOMAIN_NAME]" at bounding box center [395, 293] width 387 height 35
click at [219, 293] on div at bounding box center [221, 293] width 11 height 11
click at [219, 320] on div "[EMAIL_ADDRESS][DOMAIN_NAME]" at bounding box center [348, 328] width 265 height 17
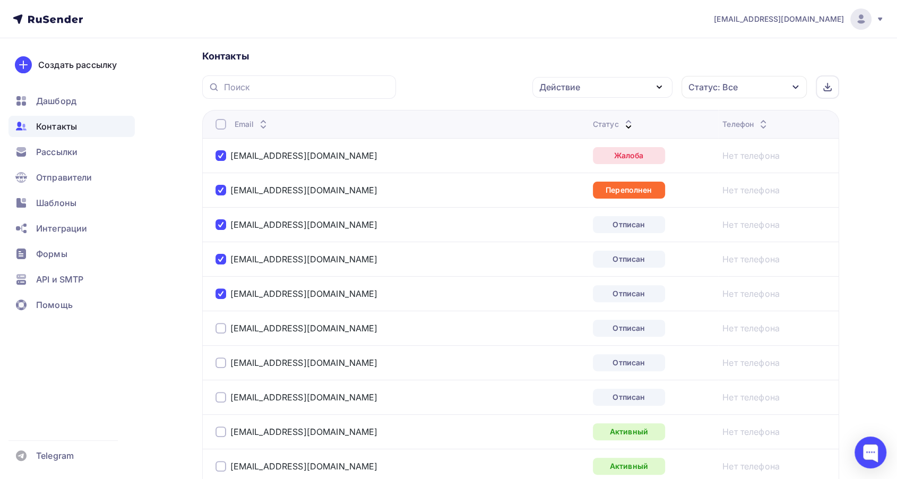
click at [218, 328] on div at bounding box center [221, 328] width 11 height 11
click at [217, 361] on div at bounding box center [221, 362] width 11 height 11
click at [217, 392] on div at bounding box center [221, 397] width 11 height 11
click at [663, 81] on icon "button" at bounding box center [659, 87] width 13 height 13
click at [569, 141] on div "Исключить из списка" at bounding box center [591, 139] width 92 height 13
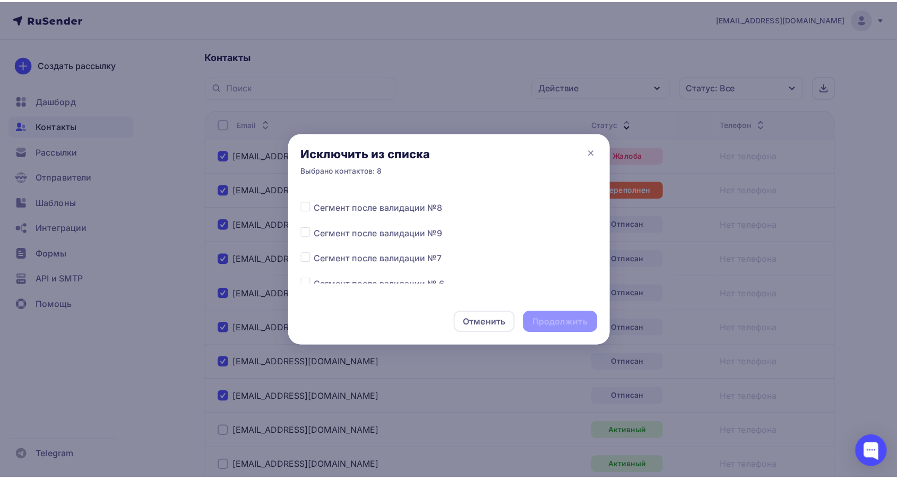
scroll to position [295, 0]
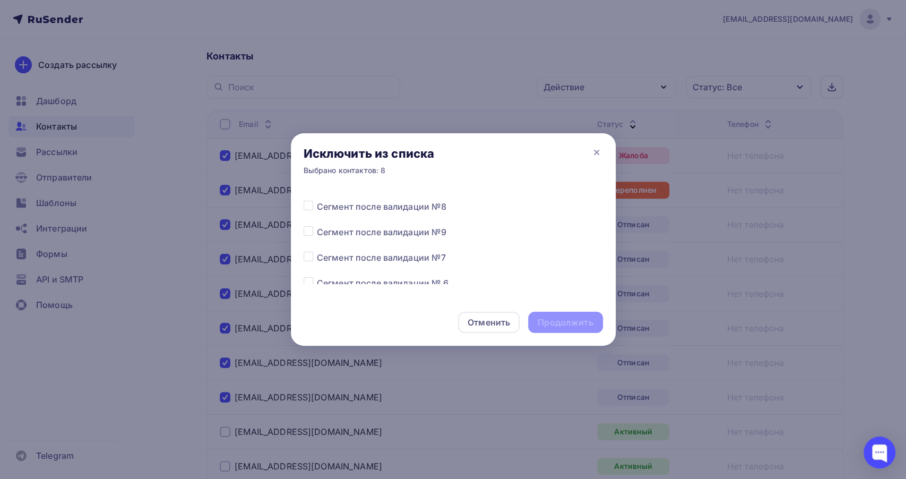
click at [317, 200] on label at bounding box center [317, 200] width 0 height 0
click at [309, 203] on input "checkbox" at bounding box center [309, 205] width 10 height 10
checkbox input "true"
click at [551, 327] on div "Продолжить" at bounding box center [565, 322] width 55 height 12
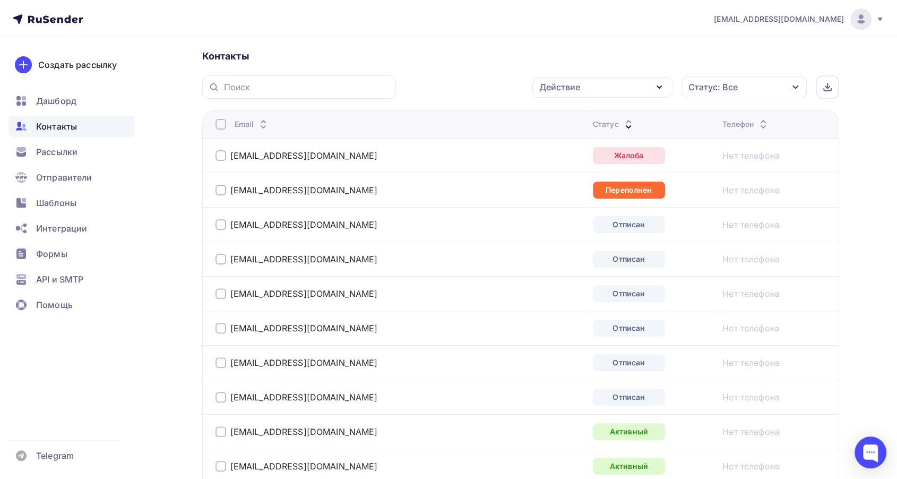
click at [622, 124] on div at bounding box center [628, 124] width 13 height 0
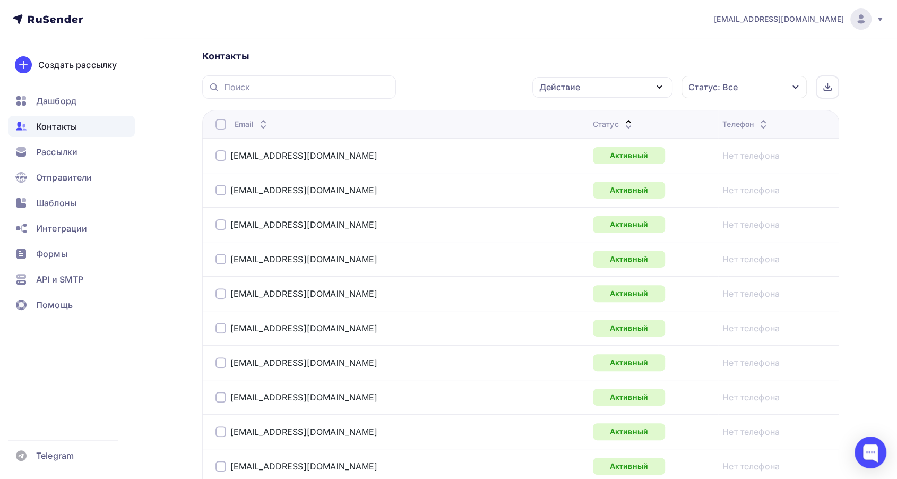
click at [622, 121] on icon at bounding box center [628, 127] width 13 height 13
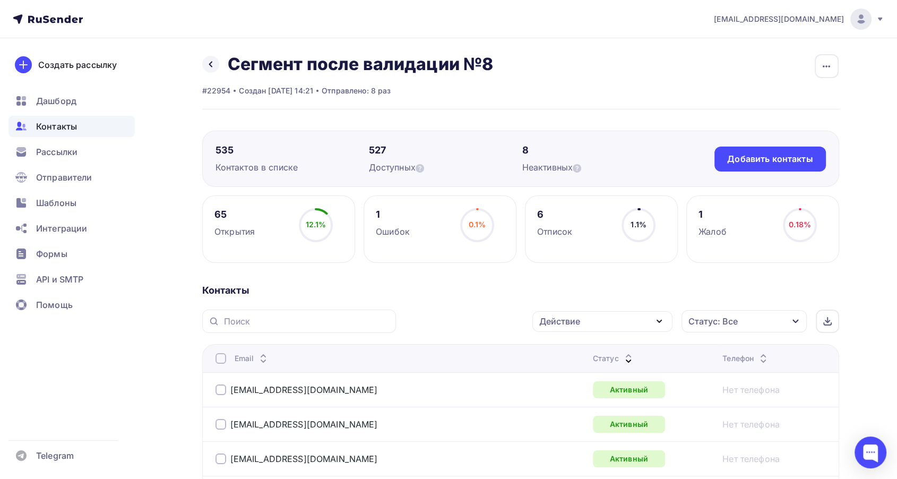
scroll to position [0, 0]
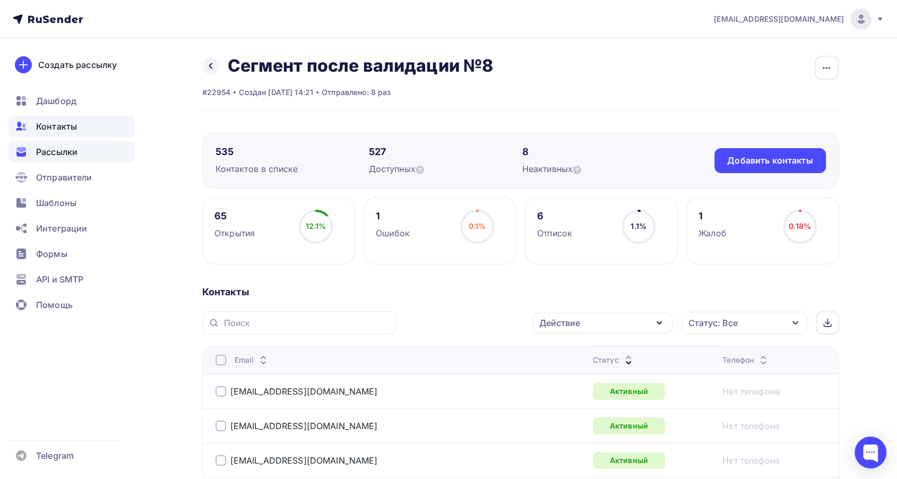
click at [54, 159] on div "Рассылки" at bounding box center [71, 151] width 126 height 21
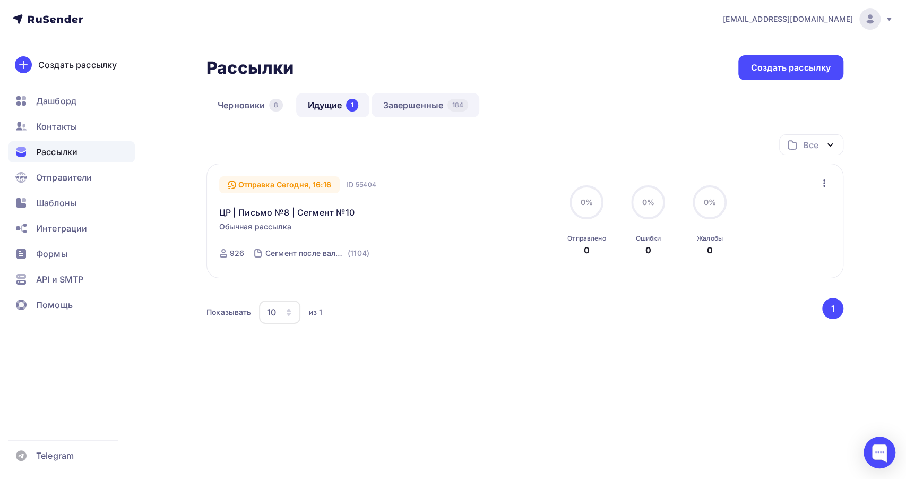
click at [412, 113] on link "Завершенные 184" at bounding box center [426, 105] width 108 height 24
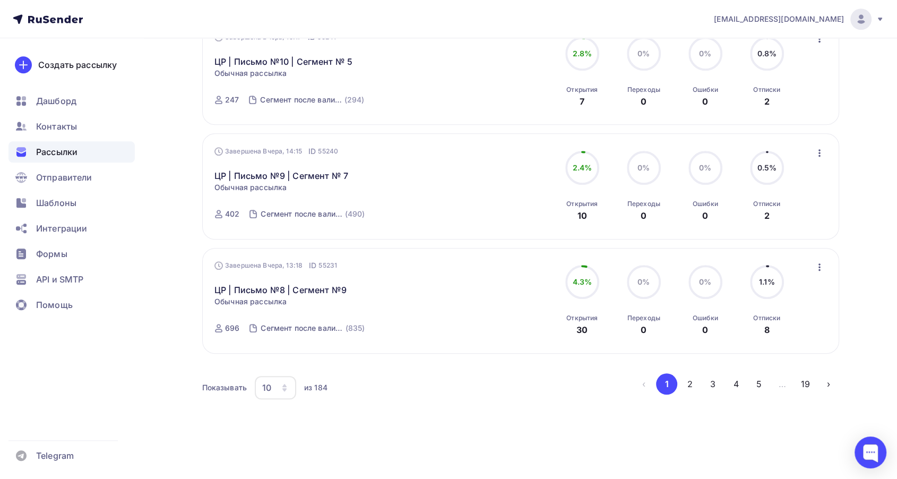
scroll to position [946, 0]
click at [301, 172] on link "ЦР | Письмо №9 | Сегмент № 7" at bounding box center [282, 174] width 134 height 13
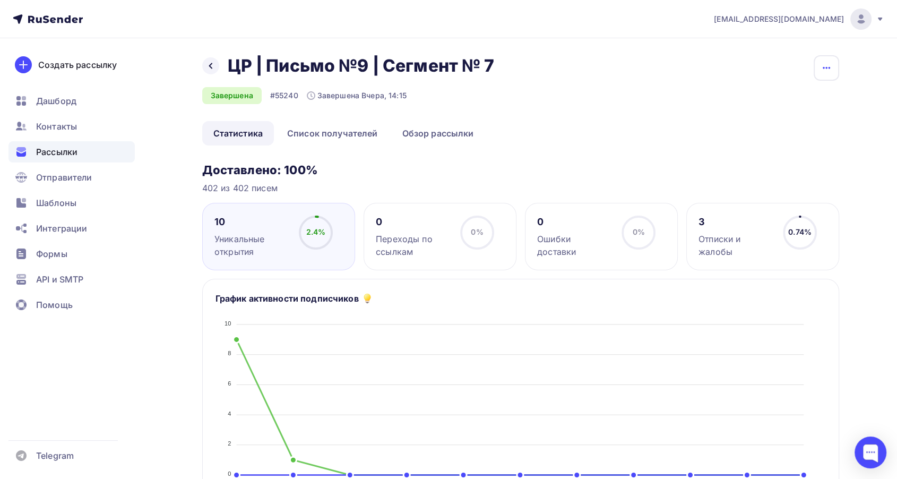
click at [826, 61] on button "button" at bounding box center [826, 67] width 25 height 25
click at [793, 102] on div "Копировать" at bounding box center [786, 101] width 102 height 13
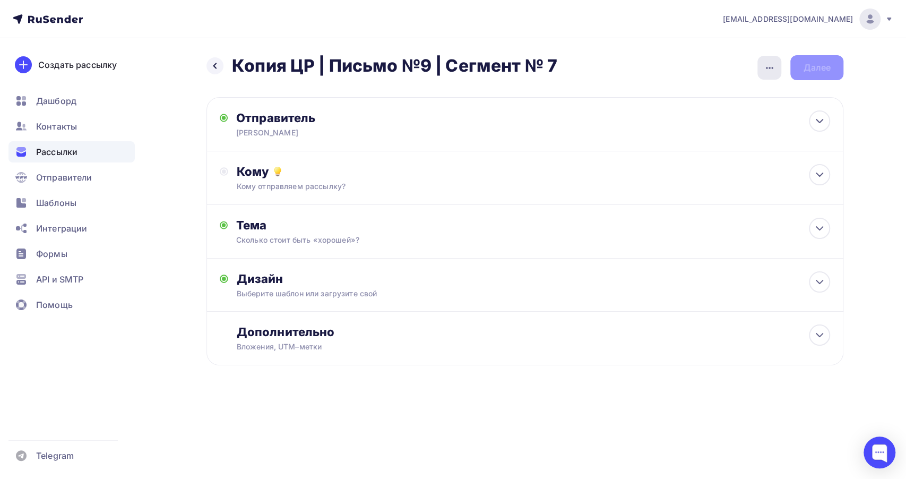
click at [769, 77] on div "button" at bounding box center [770, 68] width 24 height 24
click at [671, 123] on div "Переименовать рассылку" at bounding box center [714, 122] width 132 height 13
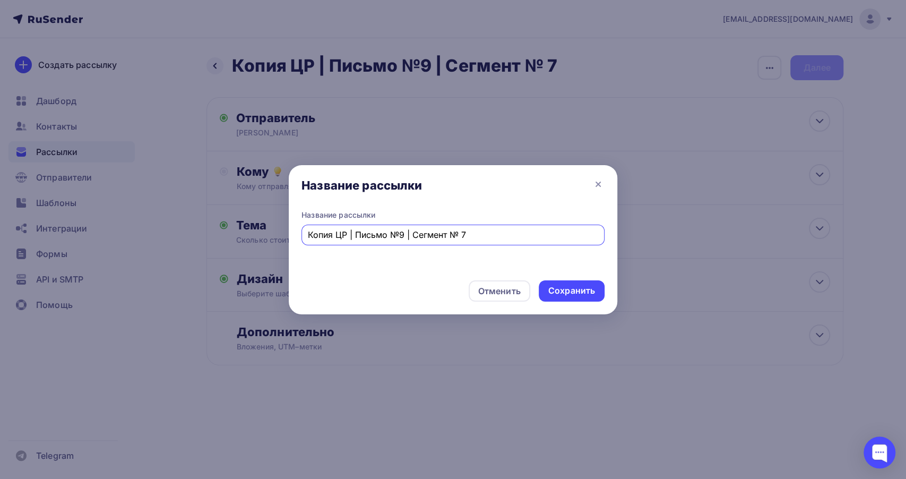
drag, startPoint x: 334, startPoint y: 238, endPoint x: 296, endPoint y: 242, distance: 38.5
click at [296, 242] on div "Название рассылки Копия ЦР | Письмо №9 | Сегмент № 7" at bounding box center [453, 241] width 329 height 62
click at [450, 232] on input "ЦР | Письмо №9 | Сегмент № 7" at bounding box center [453, 234] width 291 height 13
type input "ЦР | Письмо №9 | Сегмент № 8"
click at [572, 292] on div "Сохранить" at bounding box center [572, 291] width 47 height 12
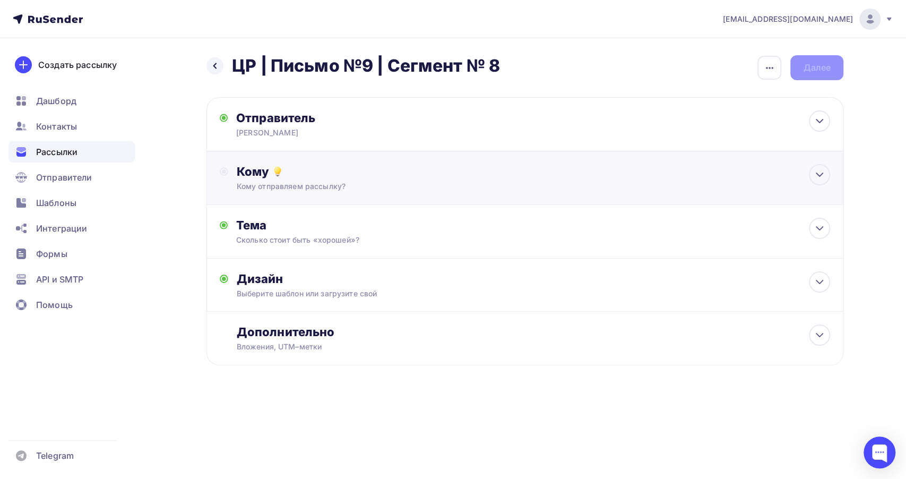
click at [417, 195] on div "Кому Кому отправляем рассылку? Списки получателей Выберите список Все списки id…" at bounding box center [525, 178] width 637 height 54
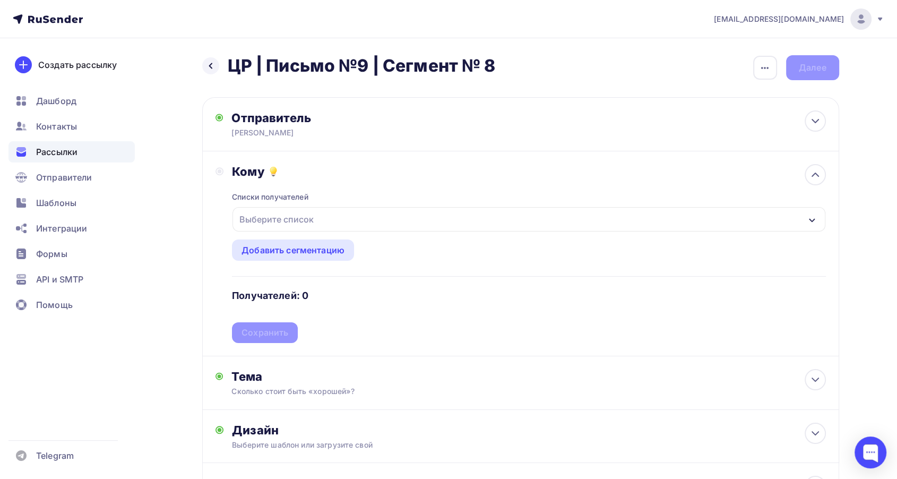
click at [388, 215] on div "Выберите список" at bounding box center [529, 219] width 593 height 24
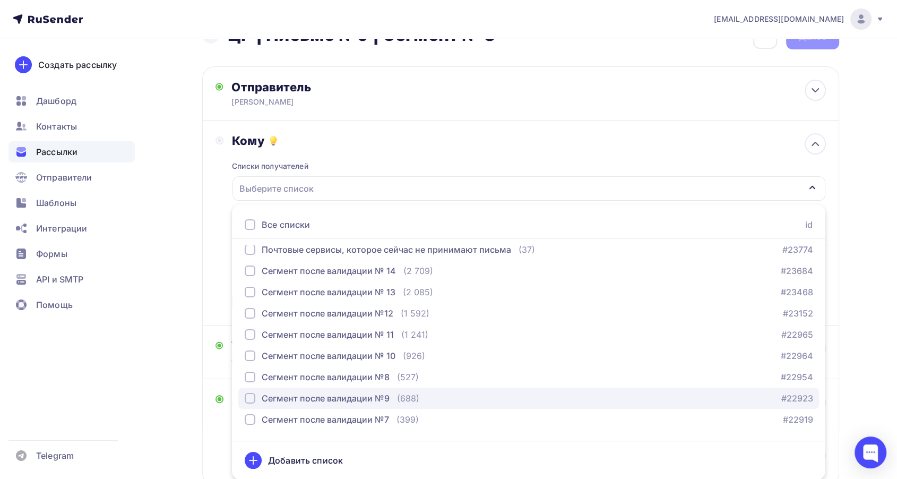
scroll to position [118, 0]
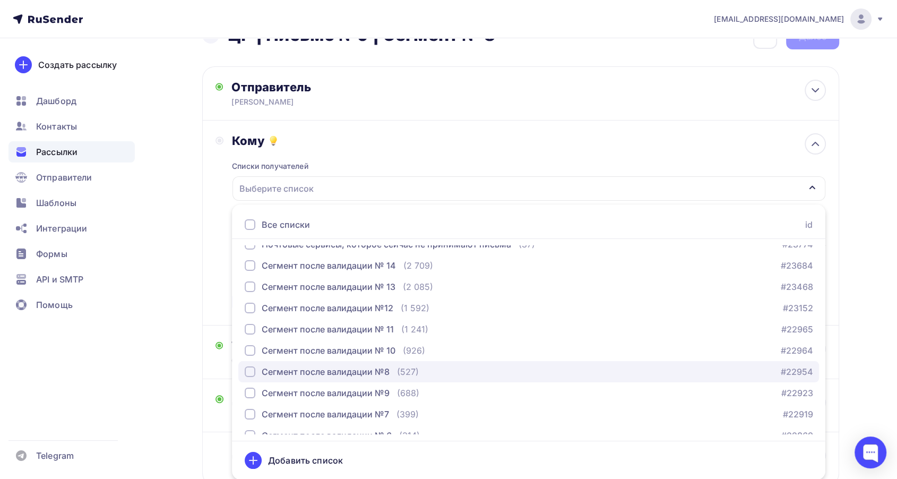
click at [391, 373] on div "Сегмент после валидации №8 (527)" at bounding box center [332, 371] width 174 height 13
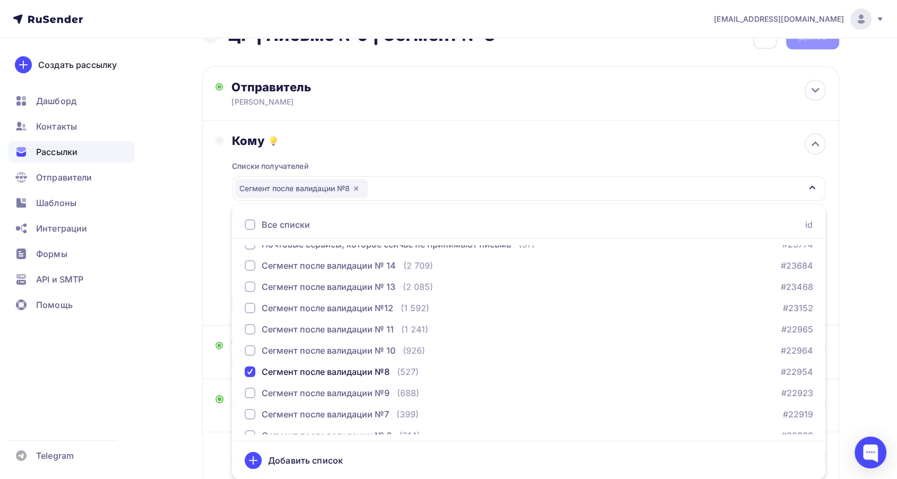
click at [378, 152] on div "Списки получателей Сегмент после валидации №8 Все списки id 18.1 (831) #25696 С…" at bounding box center [529, 230] width 594 height 164
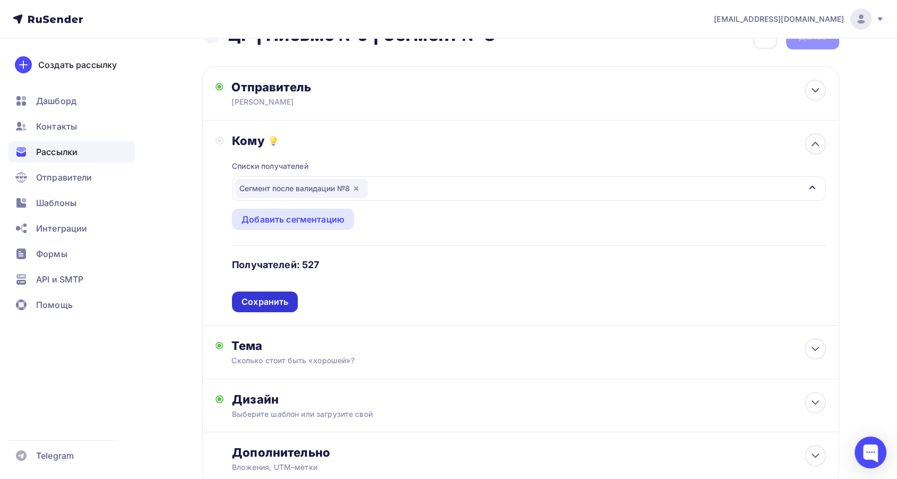
click at [285, 299] on div "Сохранить" at bounding box center [265, 302] width 47 height 12
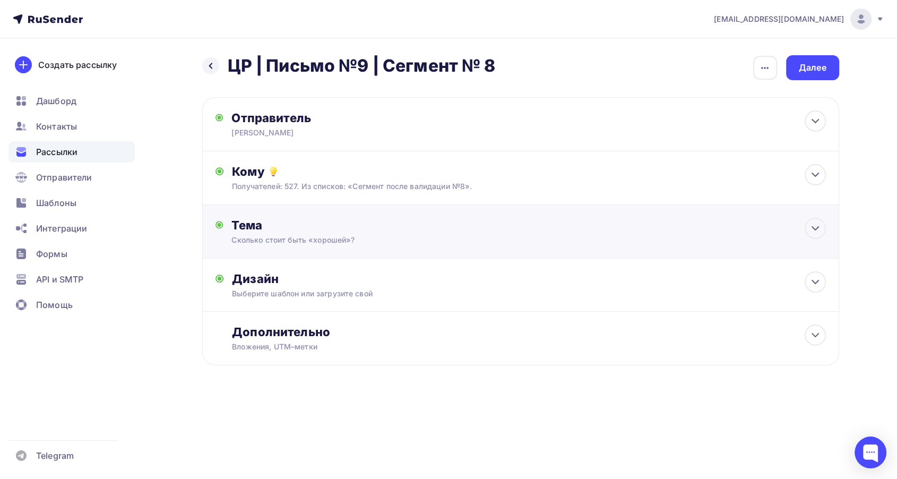
scroll to position [0, 0]
click at [600, 281] on div "Дизайн" at bounding box center [534, 278] width 594 height 15
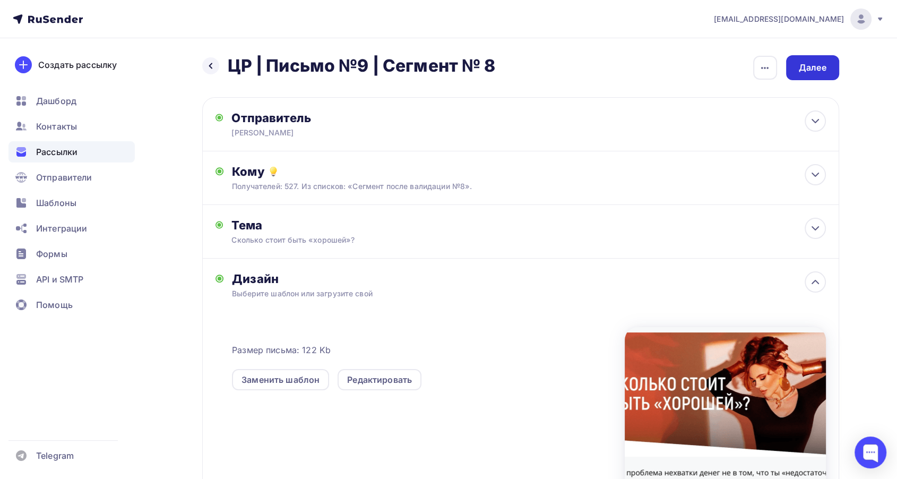
click at [825, 58] on div "Далее" at bounding box center [812, 67] width 53 height 25
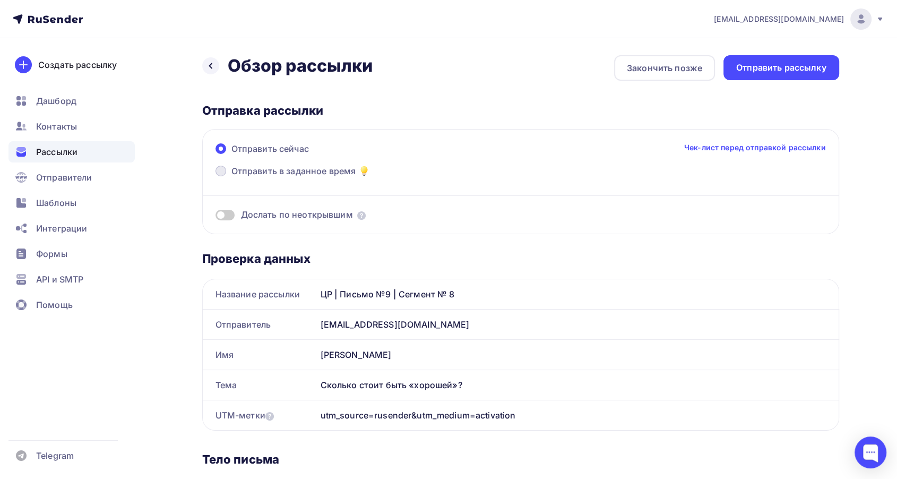
click at [310, 165] on span "Отправить в заданное время" at bounding box center [294, 171] width 125 height 13
click at [232, 177] on input "Отправить в заданное время" at bounding box center [232, 177] width 0 height 0
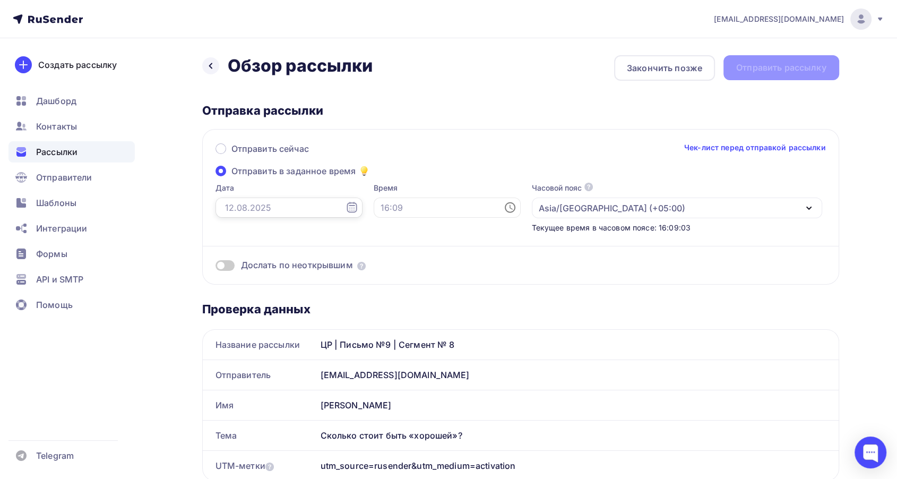
click at [256, 199] on input "text" at bounding box center [289, 208] width 147 height 20
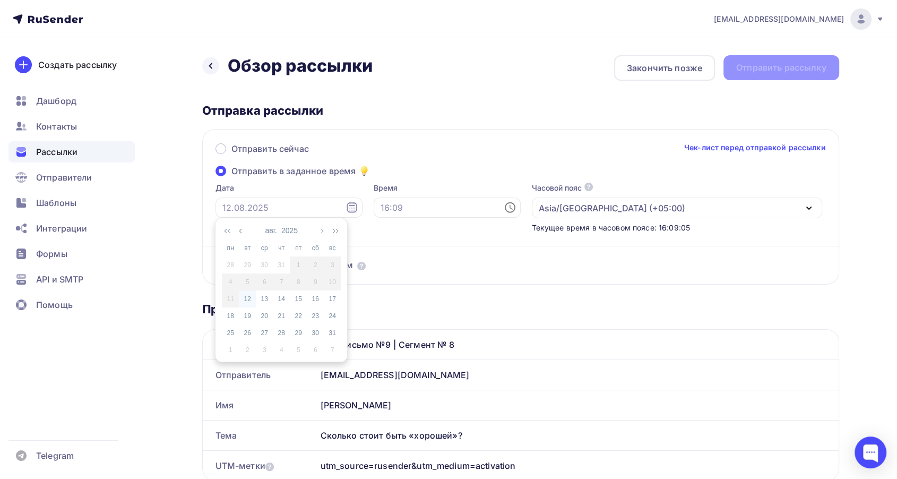
click at [246, 298] on div "12" at bounding box center [247, 299] width 17 height 10
type input "[DATE]"
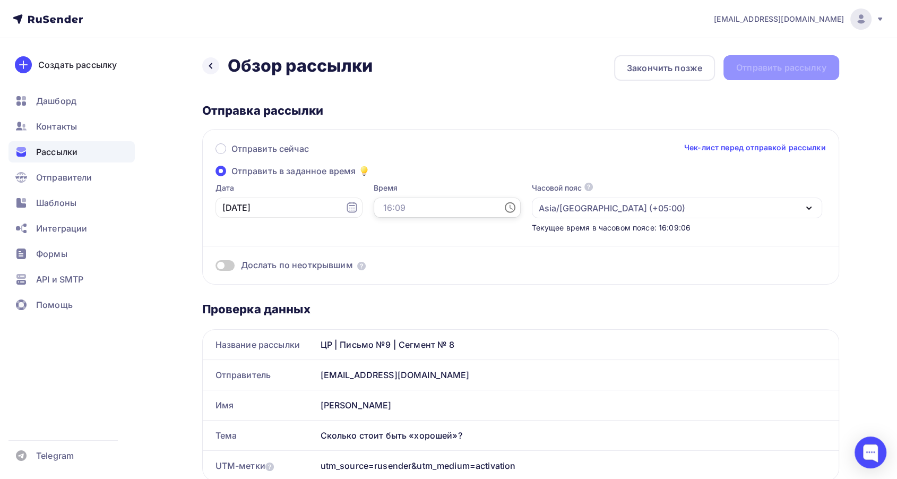
click at [374, 200] on input "text" at bounding box center [447, 208] width 147 height 20
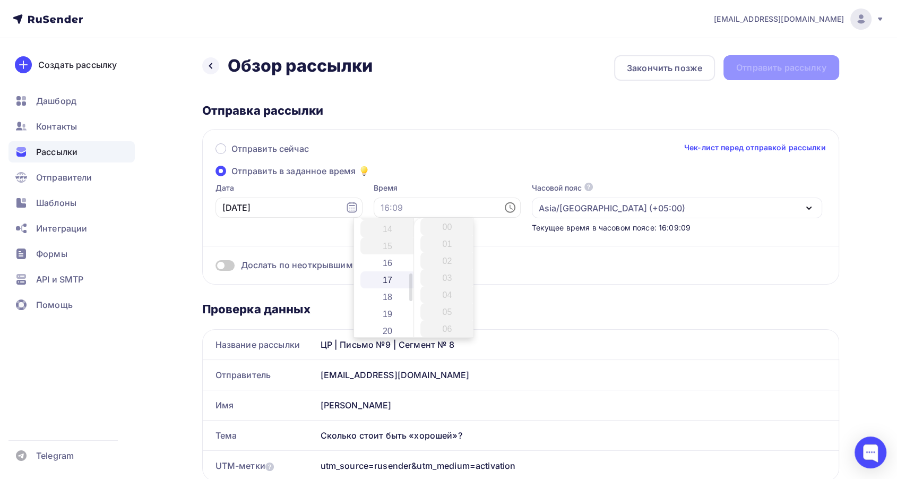
click at [382, 278] on li "17" at bounding box center [389, 279] width 56 height 17
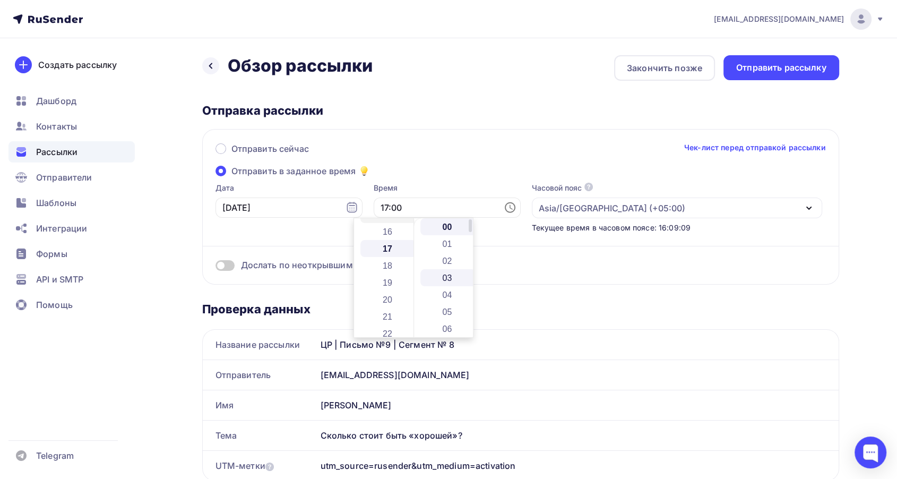
scroll to position [289, 0]
click at [446, 276] on li "17" at bounding box center [449, 279] width 56 height 17
type input "17:17"
click at [436, 166] on div "Отправить сейчас Чек-лист перед отправкой рассылки Отправить в заданное время Д…" at bounding box center [520, 207] width 637 height 156
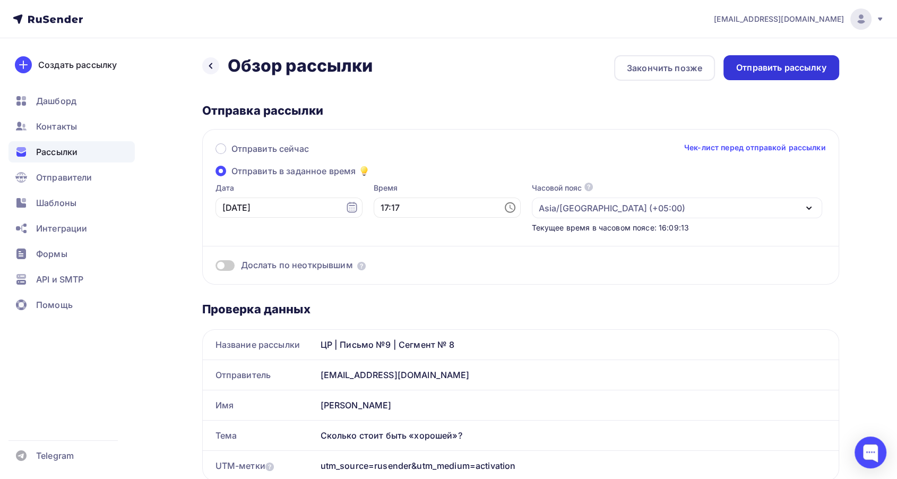
click at [753, 75] on div "Отправить рассылку" at bounding box center [782, 67] width 116 height 25
